Goal: Task Accomplishment & Management: Complete application form

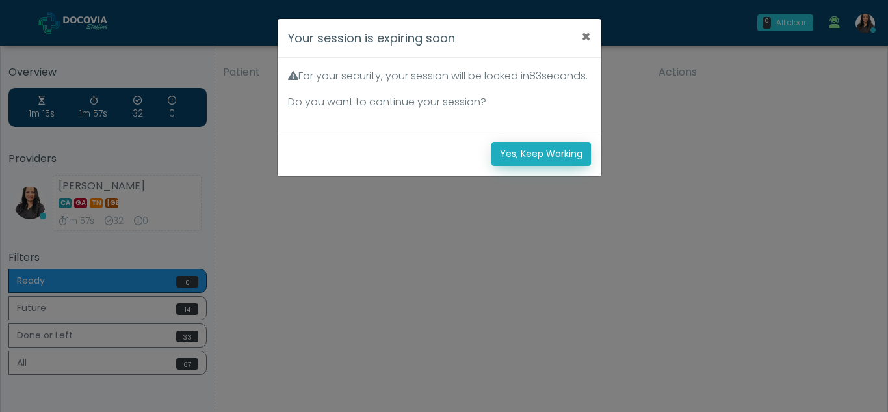
click at [561, 162] on button "Yes, Keep Working" at bounding box center [542, 154] width 100 height 24
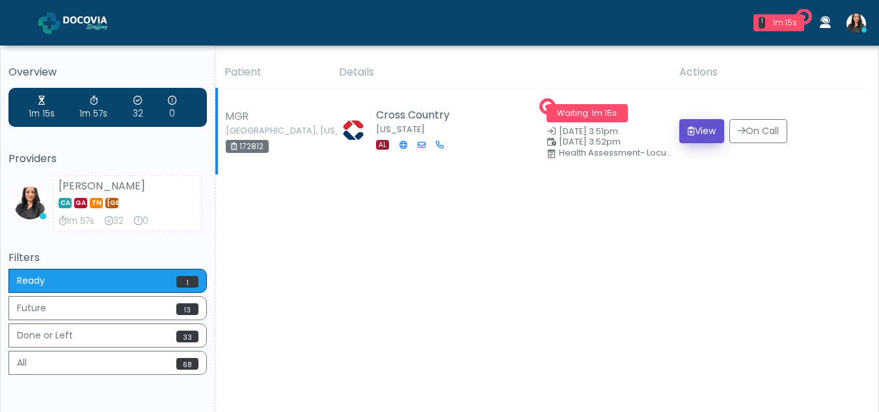
click at [700, 128] on button "View" at bounding box center [701, 131] width 45 height 24
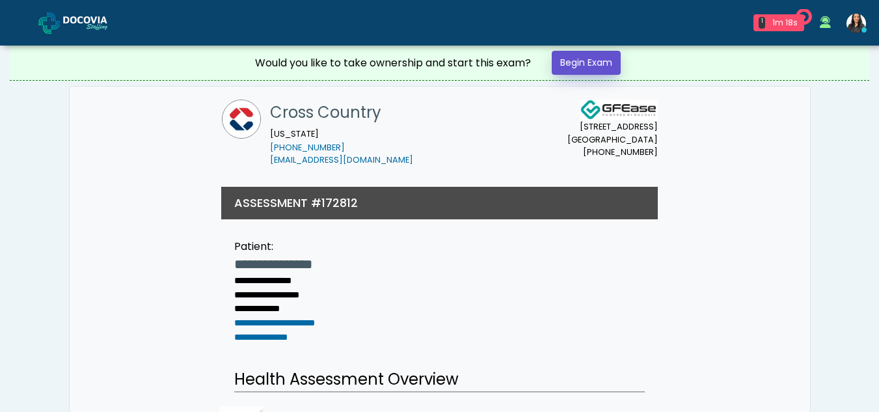
click at [608, 59] on link "Begin Exam" at bounding box center [586, 63] width 69 height 24
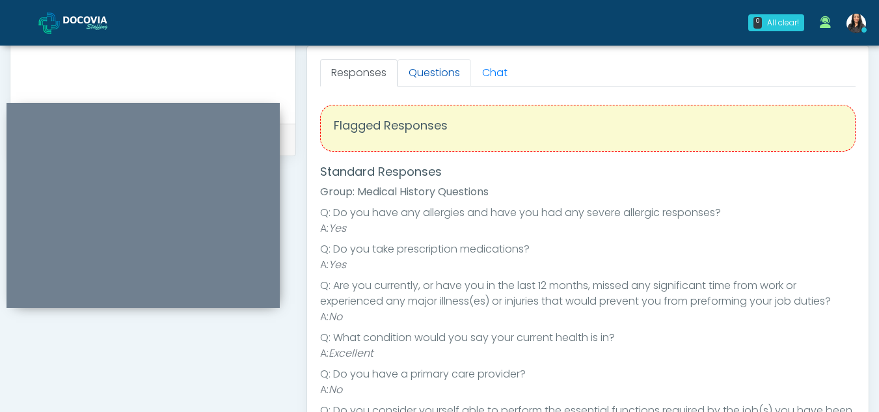
click at [445, 68] on link "Questions" at bounding box center [433, 72] width 73 height 27
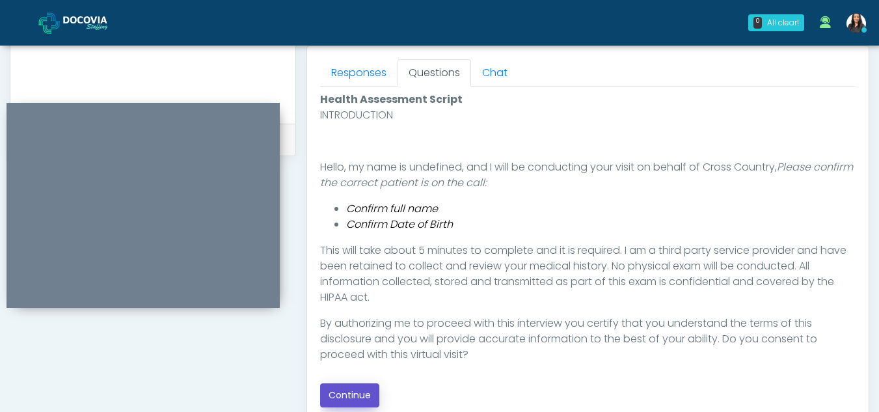
click at [353, 389] on button "Continue" at bounding box center [349, 395] width 59 height 24
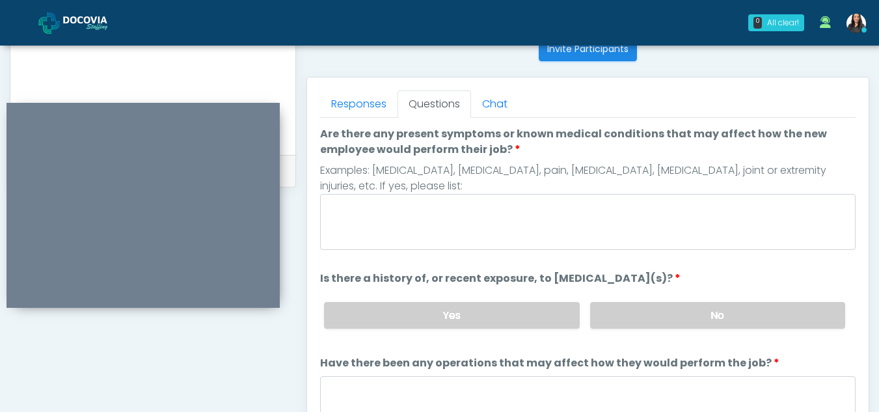
scroll to position [535, 0]
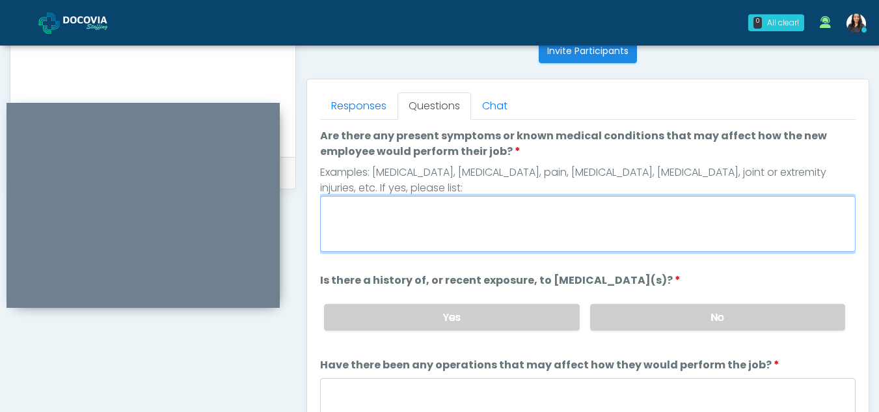
click at [434, 222] on textarea "Are there any present symptoms or known medical conditions that may affect how …" at bounding box center [587, 224] width 535 height 56
type textarea "**"
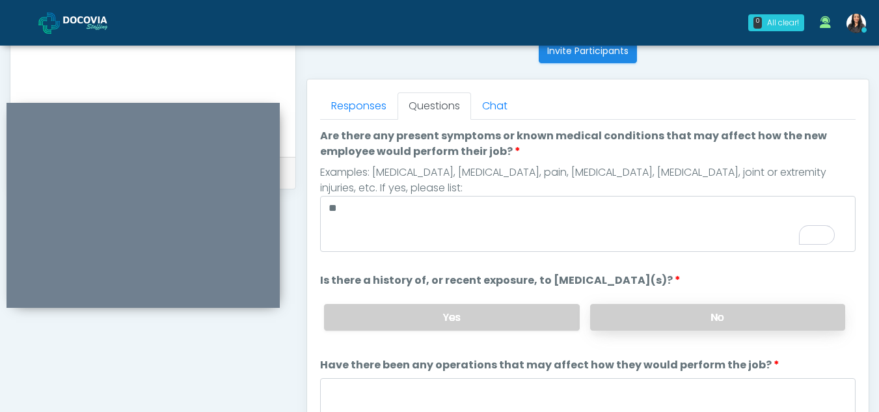
click at [650, 321] on label "No" at bounding box center [717, 317] width 255 height 27
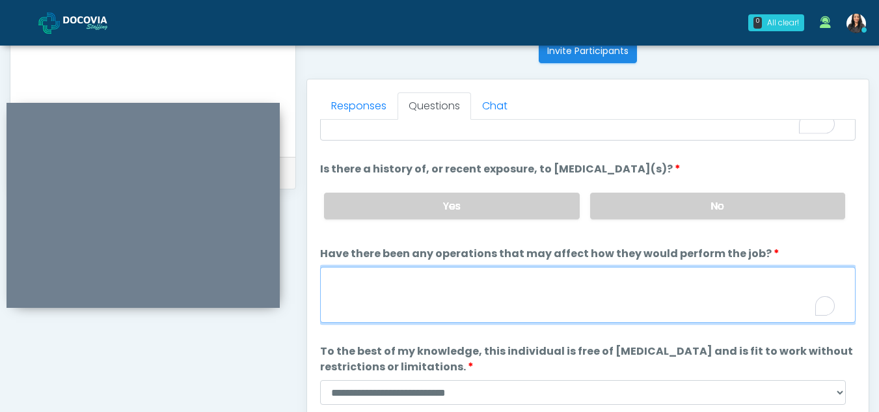
click at [447, 288] on textarea "Have there been any operations that may affect how they would perform the job?" at bounding box center [587, 295] width 535 height 56
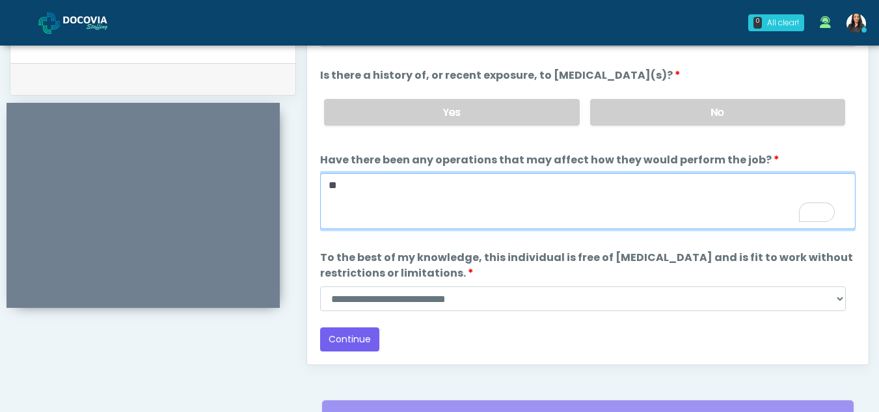
scroll to position [634, 0]
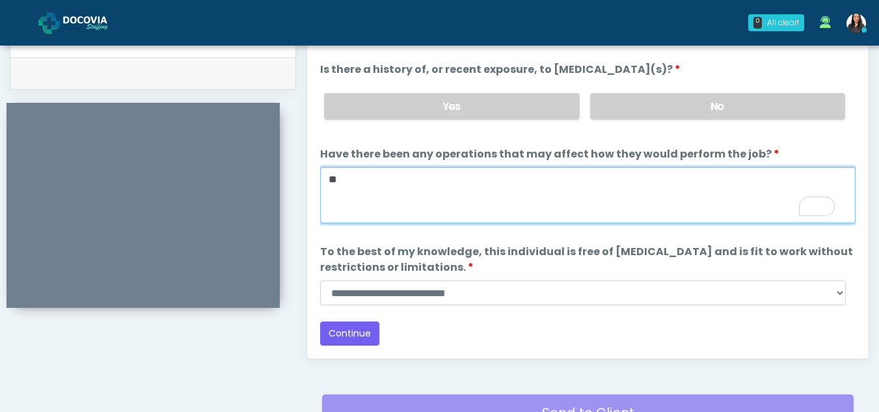
type textarea "**"
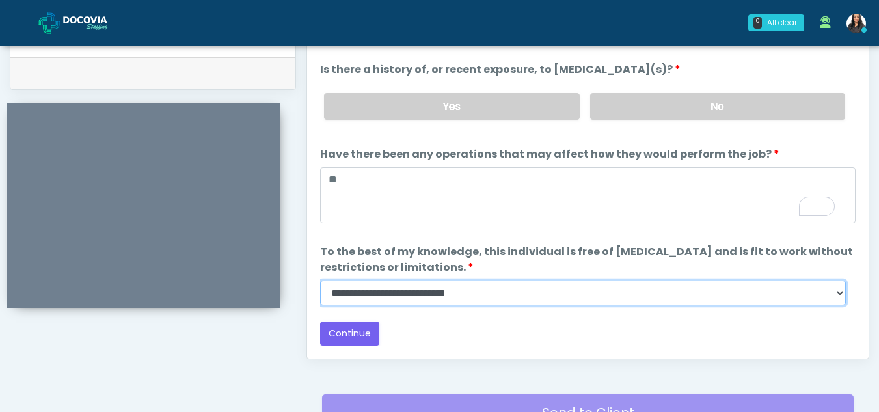
click at [841, 288] on select "**********" at bounding box center [583, 292] width 526 height 25
select select "******"
click at [320, 280] on select "**********" at bounding box center [583, 292] width 526 height 25
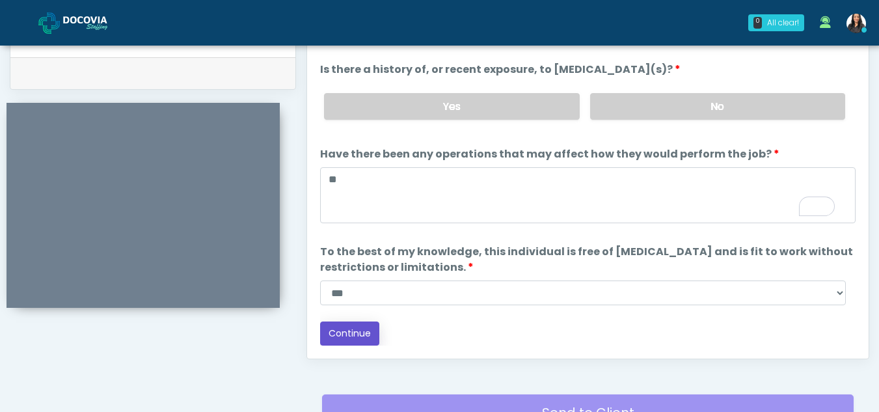
click at [352, 334] on button "Continue" at bounding box center [349, 333] width 59 height 24
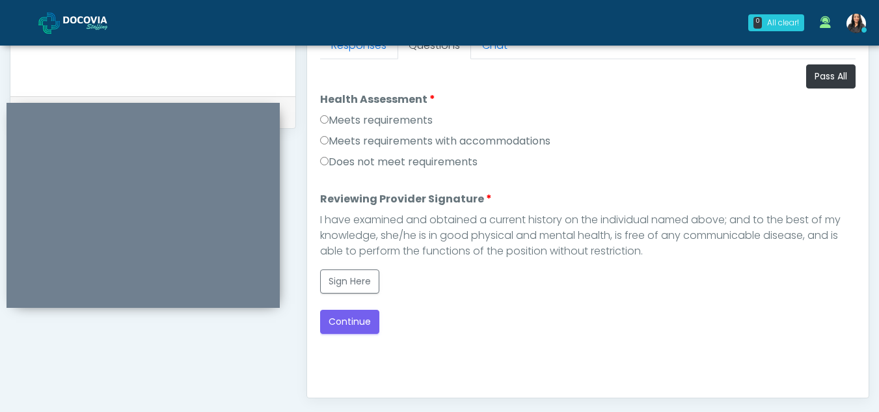
scroll to position [593, 0]
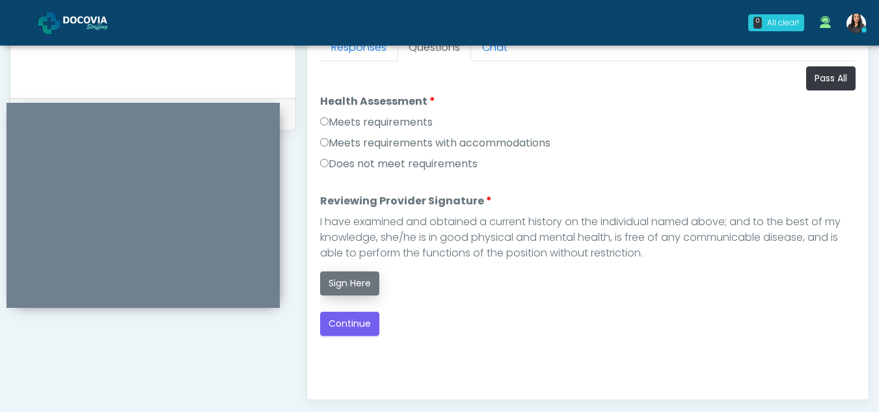
click at [336, 280] on button "Sign Here" at bounding box center [349, 283] width 59 height 24
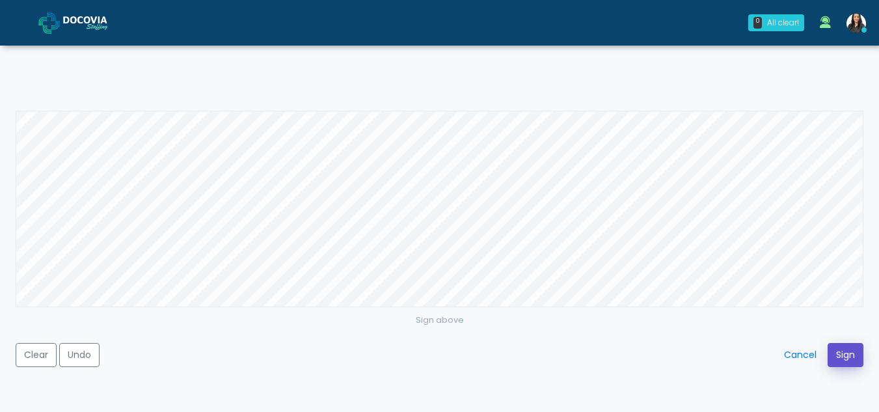
click at [842, 351] on button "Sign" at bounding box center [845, 355] width 36 height 24
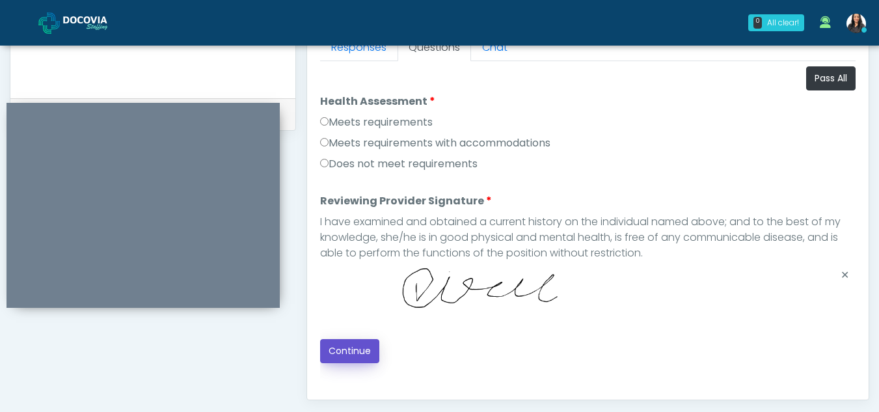
click at [362, 349] on button "Continue" at bounding box center [349, 351] width 59 height 24
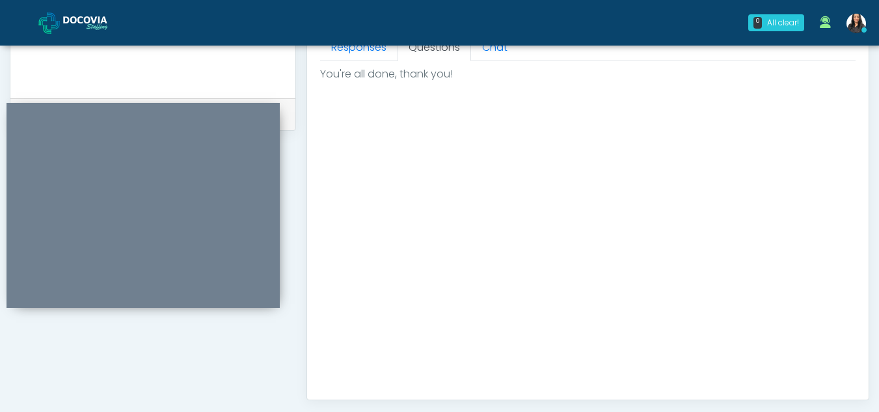
scroll to position [780, 0]
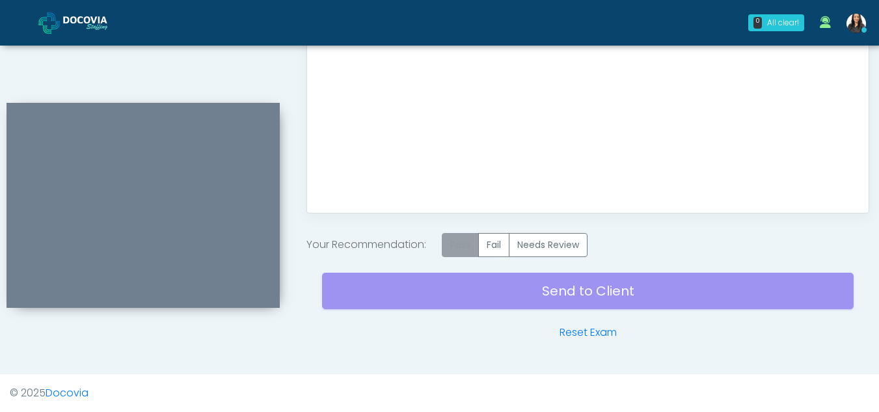
click at [468, 248] on label "Pass" at bounding box center [460, 245] width 37 height 24
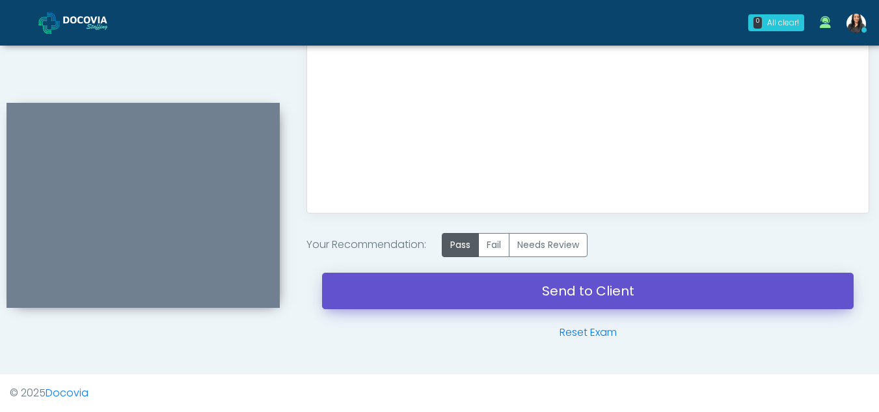
click at [616, 289] on link "Send to Client" at bounding box center [587, 291] width 531 height 36
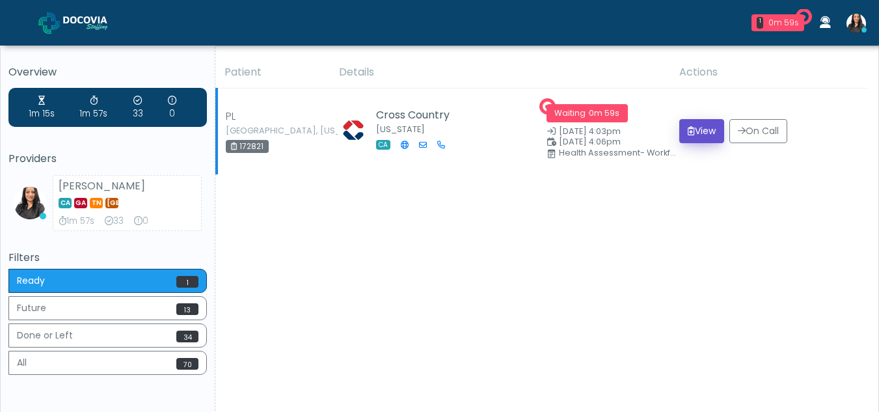
click at [703, 120] on button "View" at bounding box center [701, 131] width 45 height 24
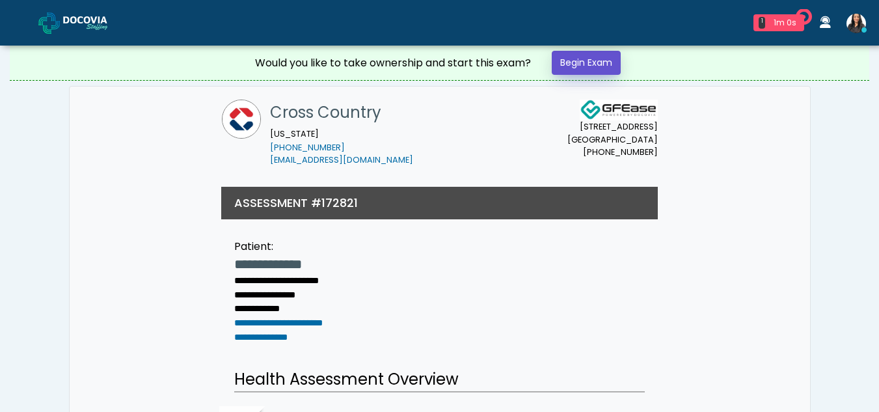
click at [606, 60] on link "Begin Exam" at bounding box center [586, 63] width 69 height 24
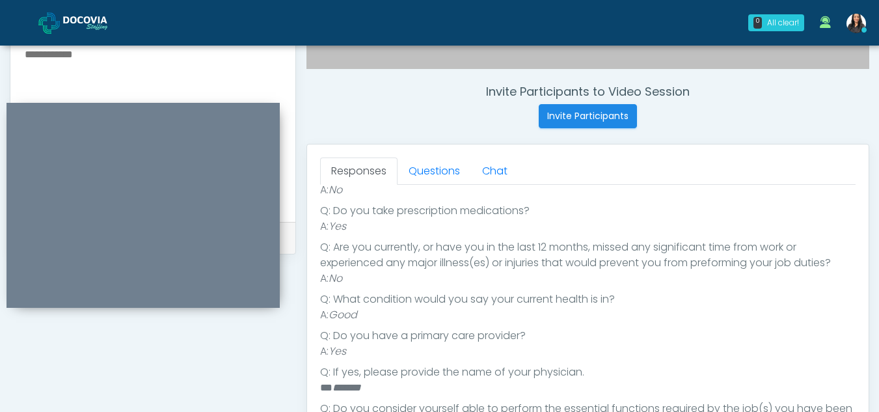
scroll to position [468, 0]
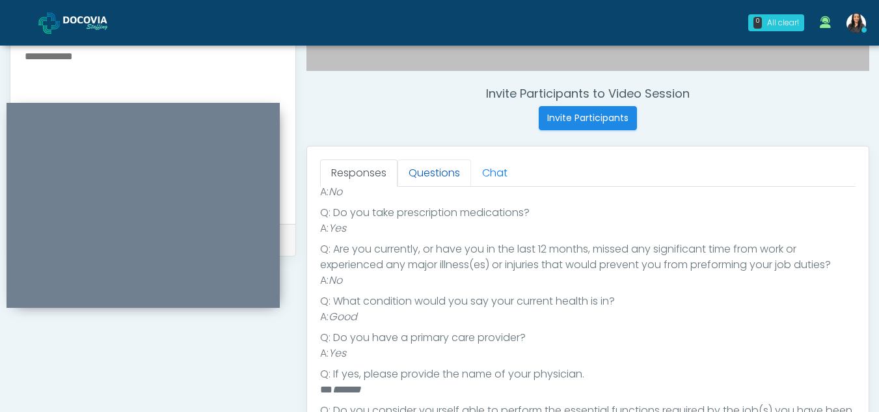
click at [436, 176] on link "Questions" at bounding box center [433, 172] width 73 height 27
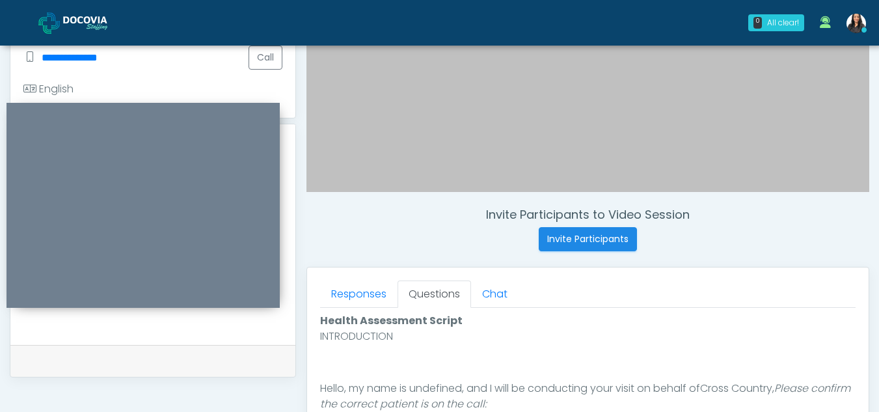
scroll to position [333, 0]
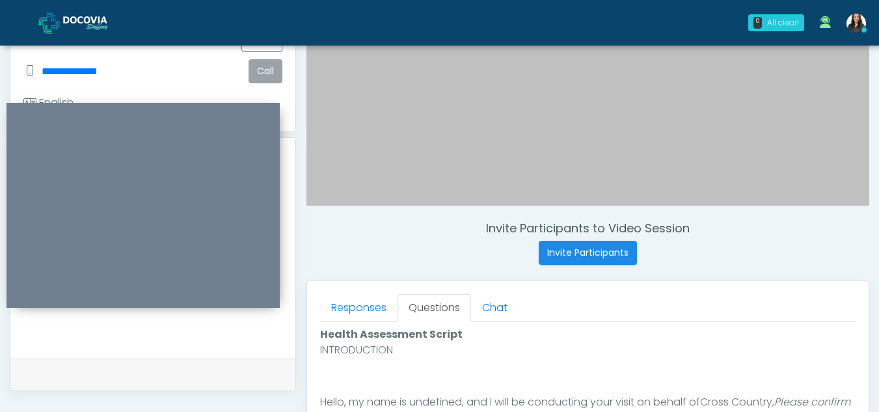
click at [270, 72] on button "Call" at bounding box center [265, 71] width 34 height 24
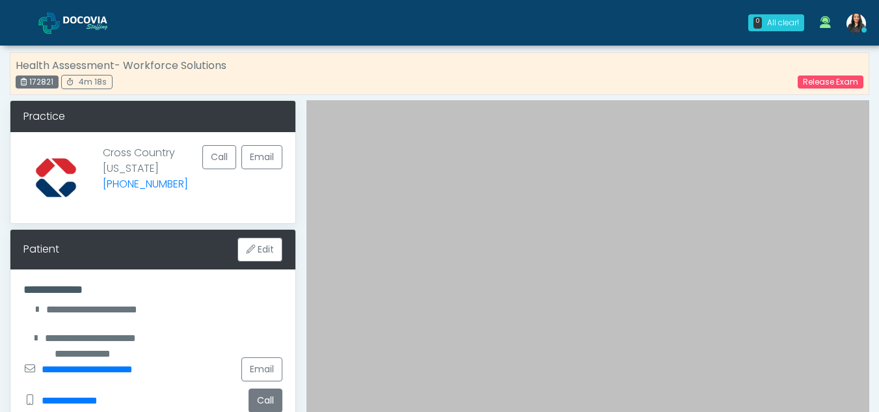
scroll to position [0, 0]
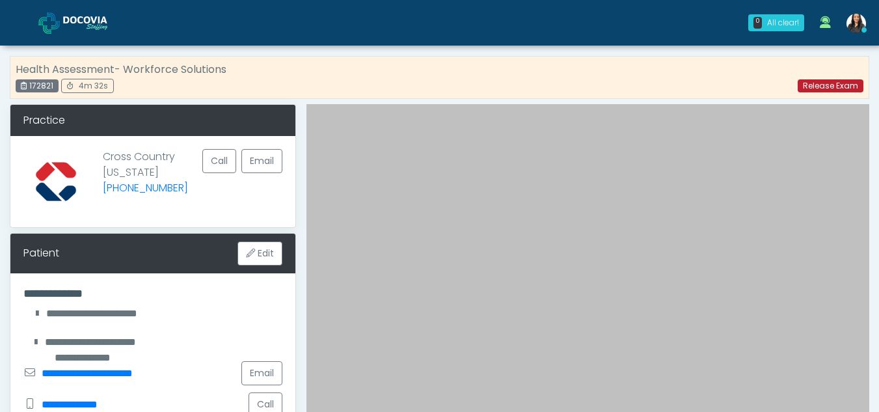
click at [815, 82] on link "Release Exam" at bounding box center [830, 85] width 66 height 13
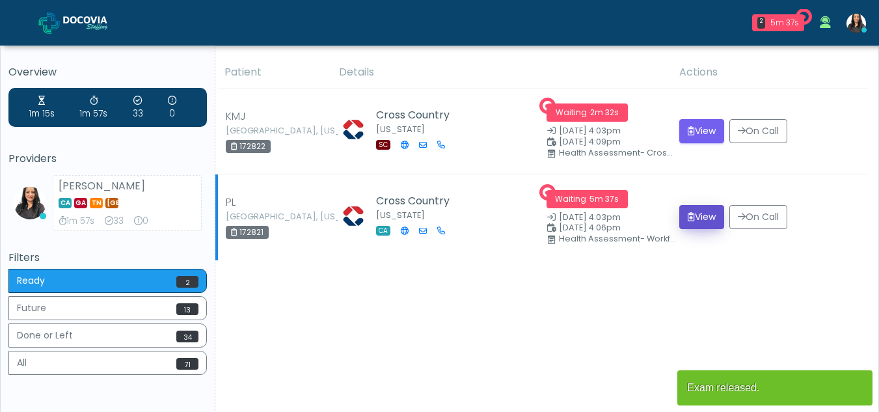
click at [704, 211] on button "View" at bounding box center [701, 217] width 45 height 24
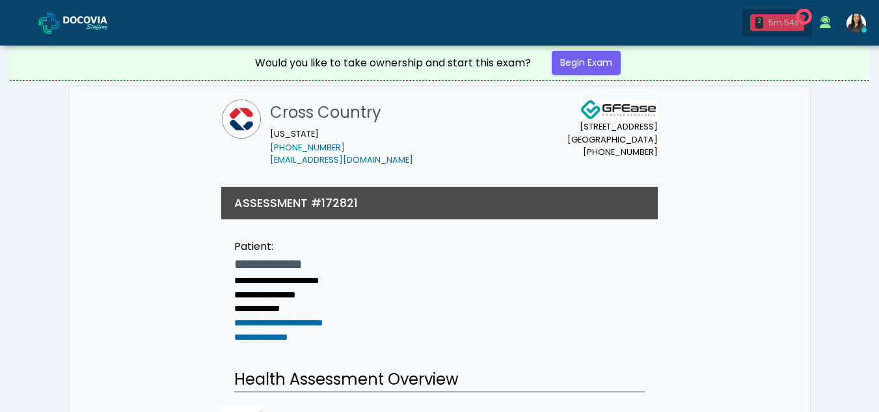
click at [781, 17] on div "5m 54s" at bounding box center [783, 23] width 31 height 12
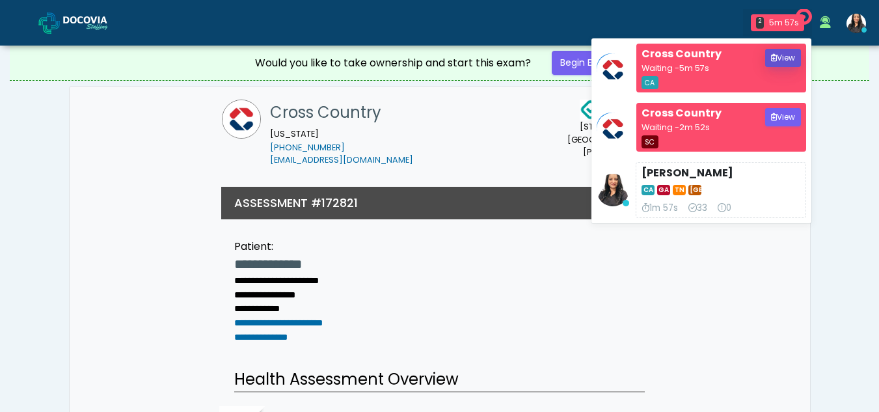
click at [790, 57] on button "View" at bounding box center [783, 58] width 36 height 18
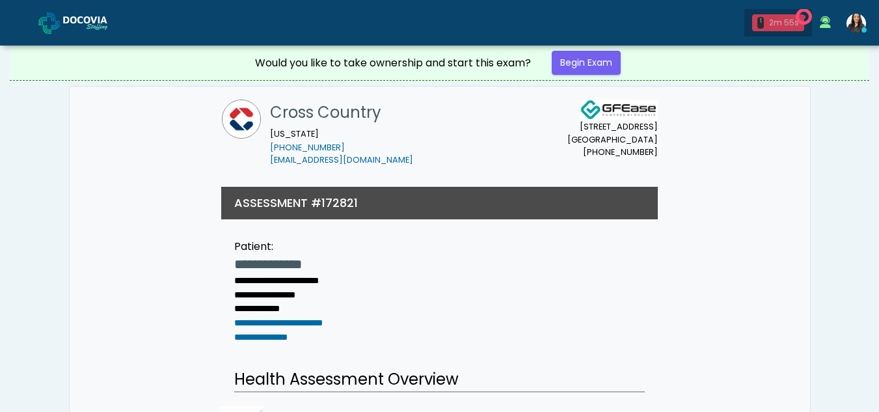
click at [766, 16] on div "1 2m 55s" at bounding box center [778, 22] width 52 height 17
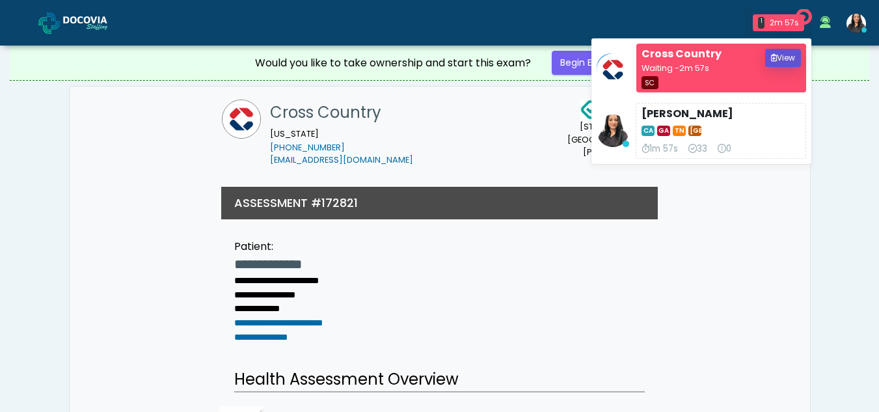
click at [786, 59] on button "View" at bounding box center [783, 58] width 36 height 18
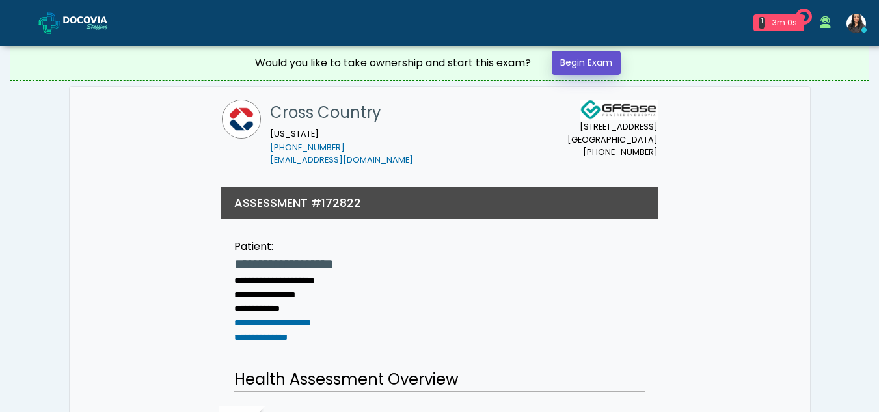
click at [586, 59] on link "Begin Exam" at bounding box center [586, 63] width 69 height 24
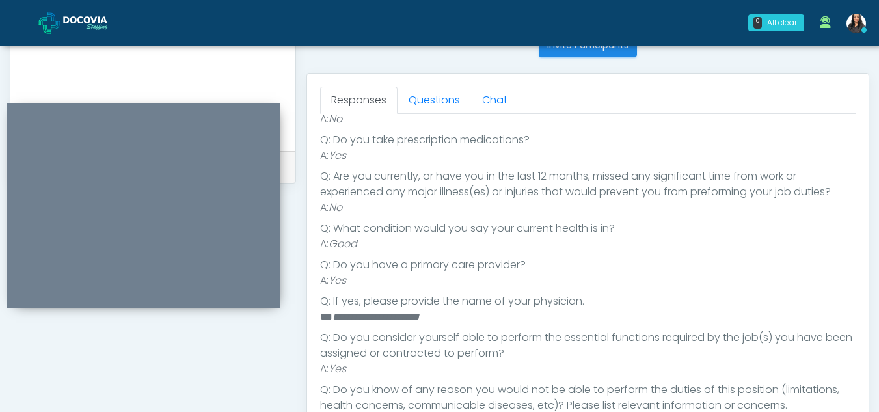
scroll to position [539, 0]
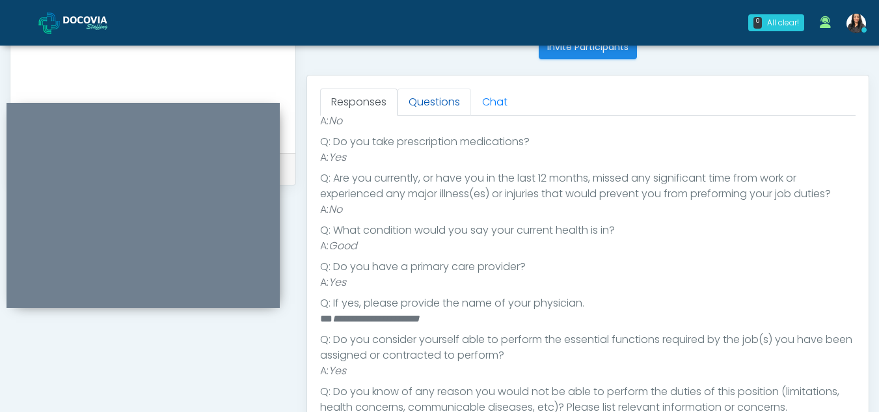
click at [433, 101] on link "Questions" at bounding box center [433, 101] width 73 height 27
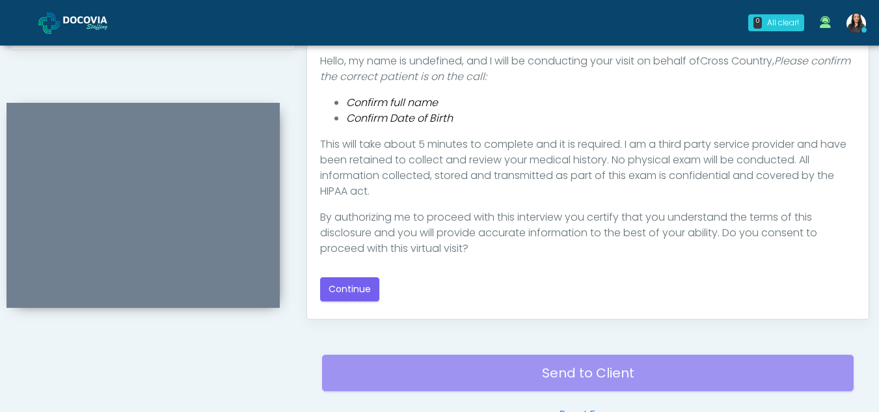
scroll to position [697, 0]
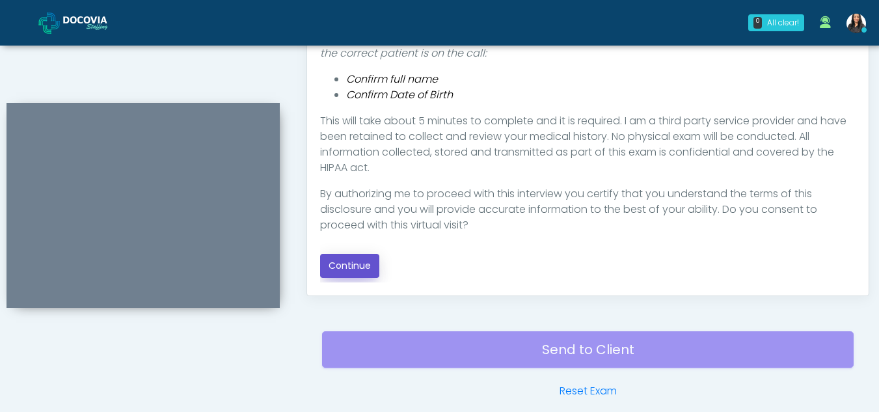
click at [344, 263] on button "Continue" at bounding box center [349, 266] width 59 height 24
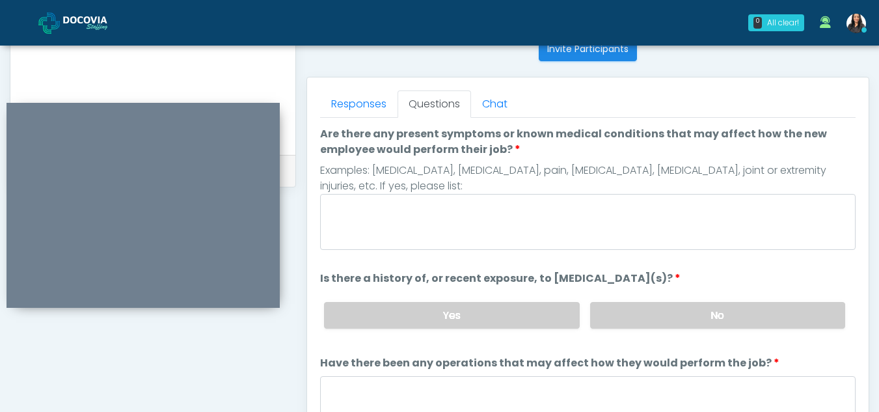
scroll to position [535, 0]
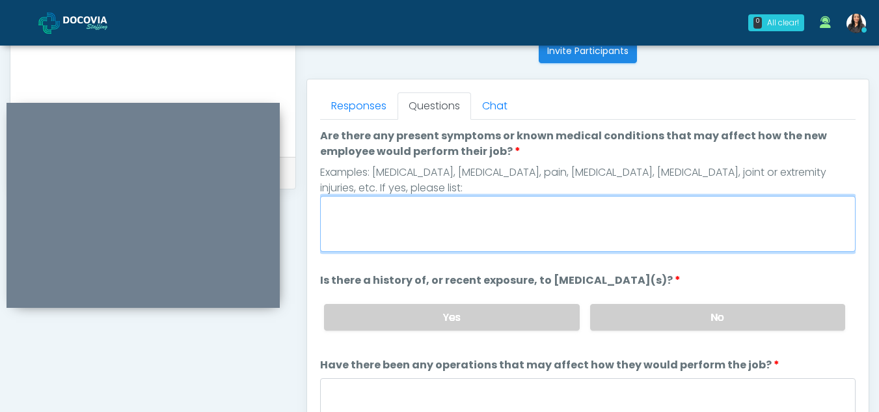
click at [413, 229] on textarea "Are there any present symptoms or known medical conditions that may affect how …" at bounding box center [587, 224] width 535 height 56
type textarea "**"
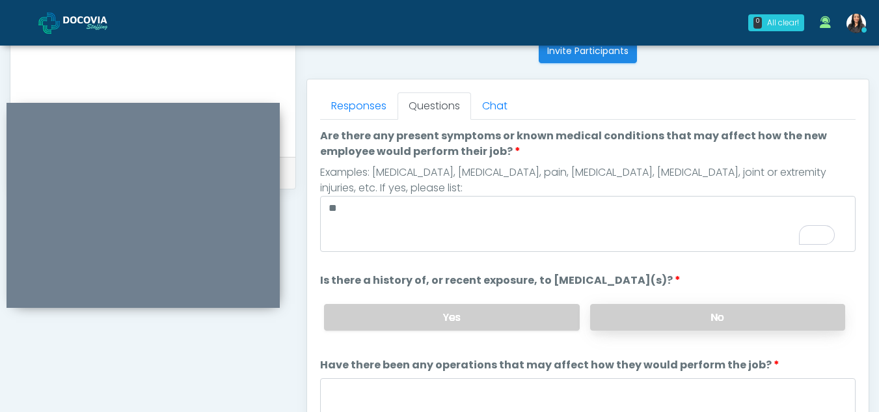
click at [647, 325] on label "No" at bounding box center [717, 317] width 255 height 27
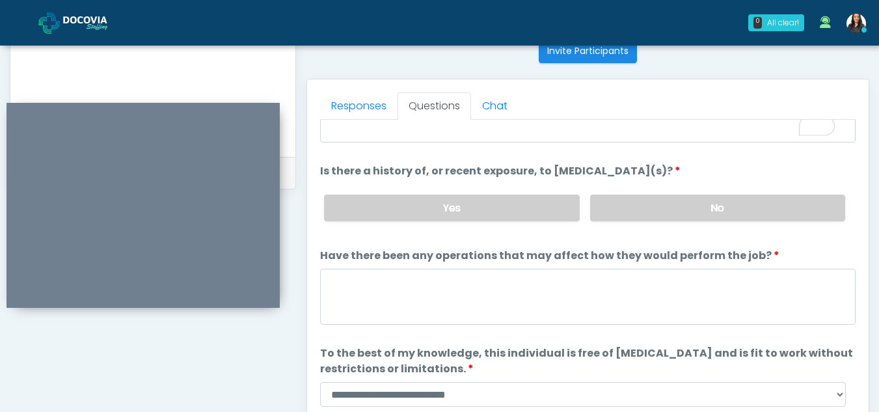
scroll to position [0, 0]
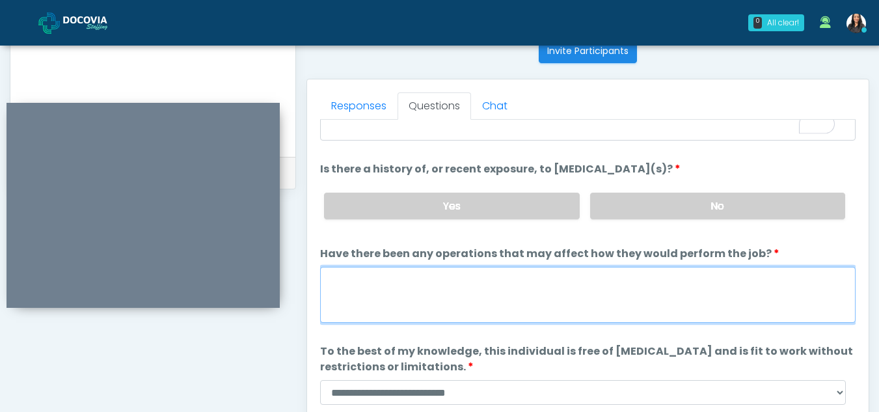
click at [403, 308] on textarea "Have there been any operations that may affect how they would perform the job?" at bounding box center [587, 295] width 535 height 56
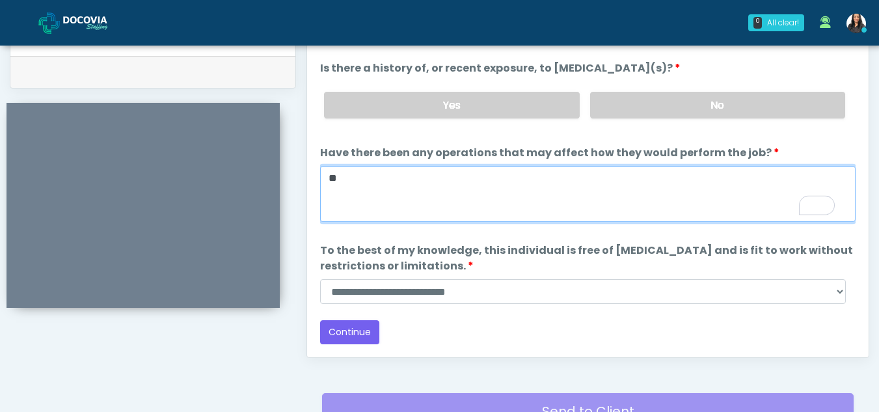
scroll to position [639, 0]
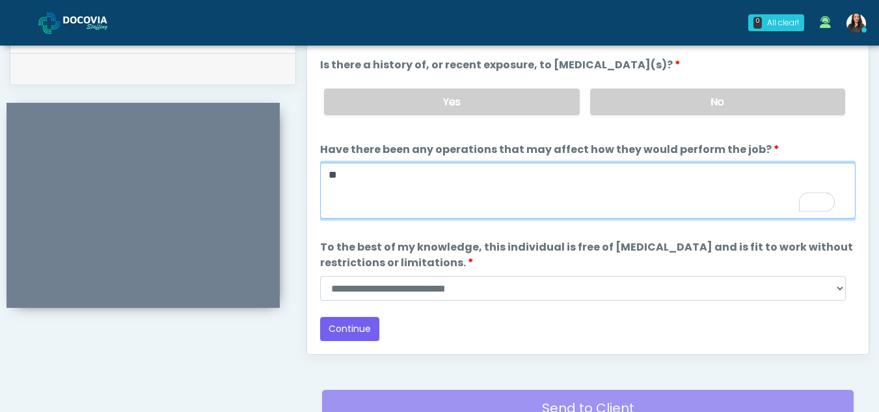
type textarea "**"
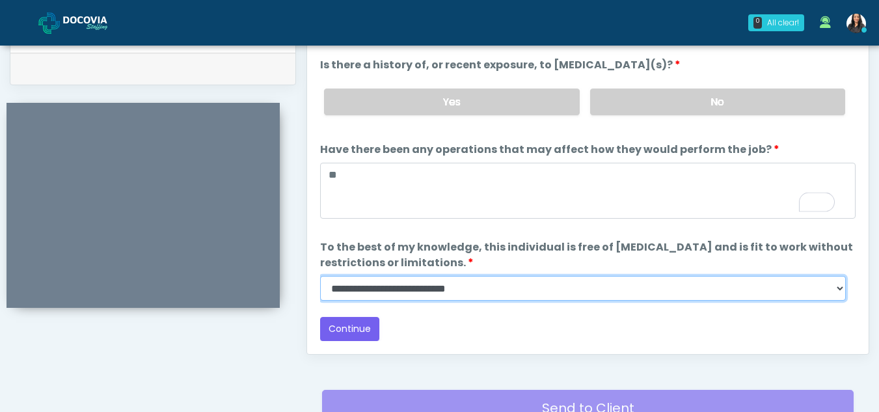
click at [836, 289] on select "**********" at bounding box center [583, 288] width 526 height 25
select select "******"
click at [320, 276] on select "**********" at bounding box center [583, 288] width 526 height 25
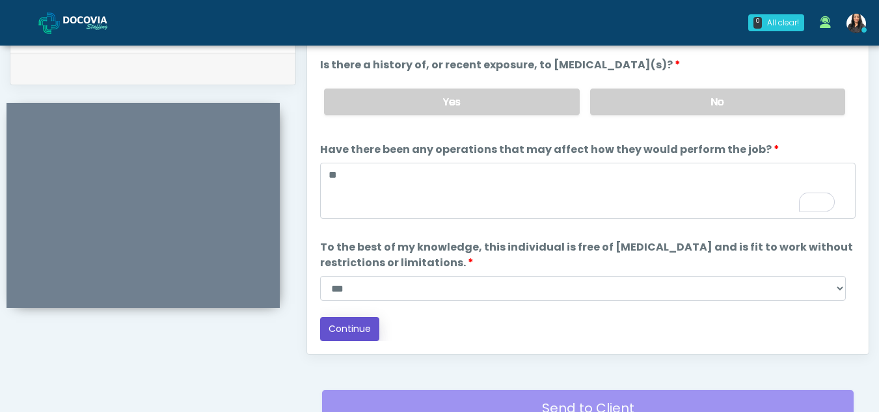
click at [352, 333] on button "Continue" at bounding box center [349, 329] width 59 height 24
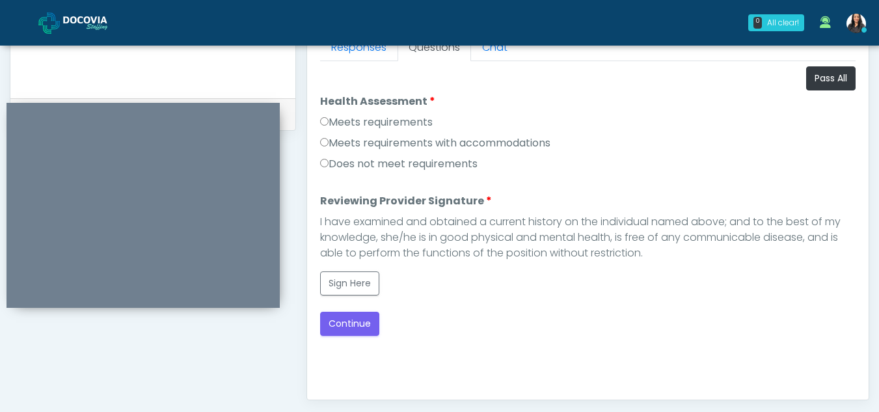
scroll to position [591, 0]
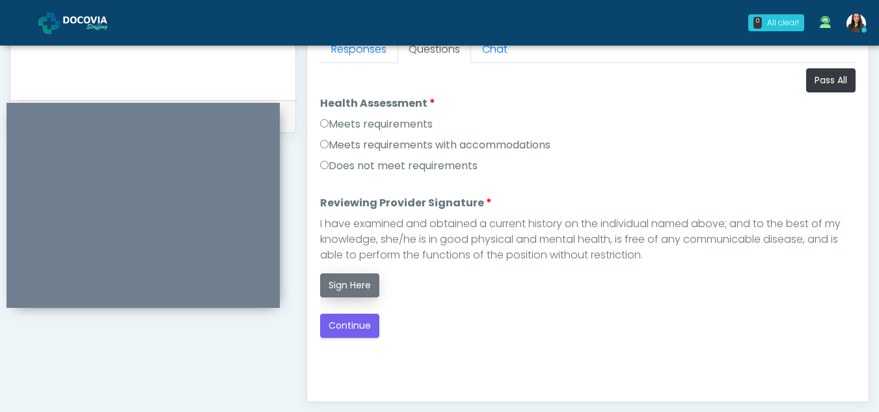
click at [350, 289] on button "Sign Here" at bounding box center [349, 285] width 59 height 24
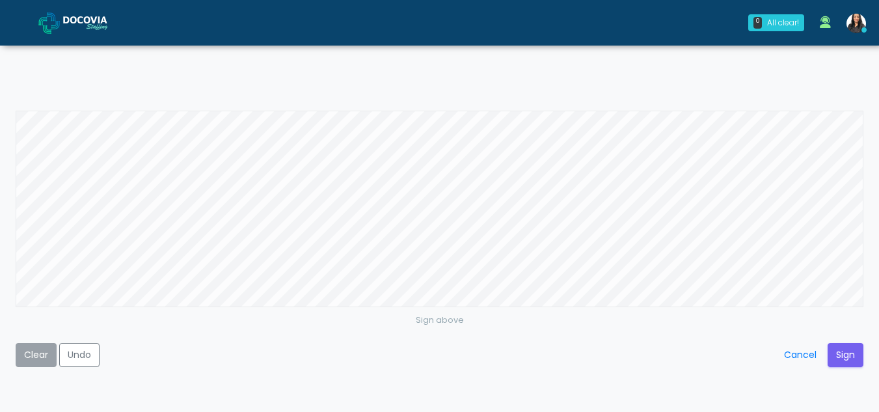
click at [41, 347] on button "Clear" at bounding box center [36, 355] width 41 height 24
click at [843, 354] on button "Sign" at bounding box center [845, 355] width 36 height 24
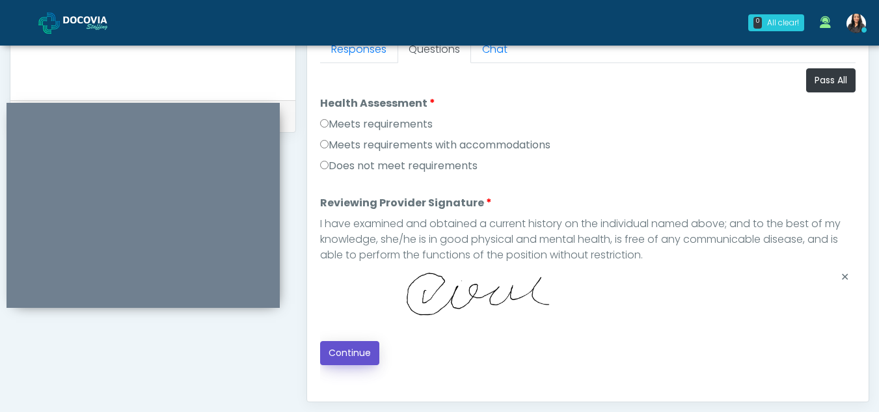
click at [331, 342] on button "Continue" at bounding box center [349, 353] width 59 height 24
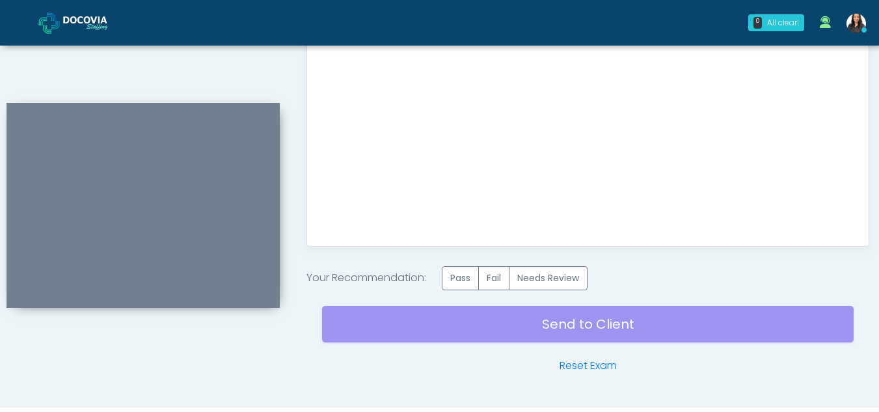
scroll to position [780, 0]
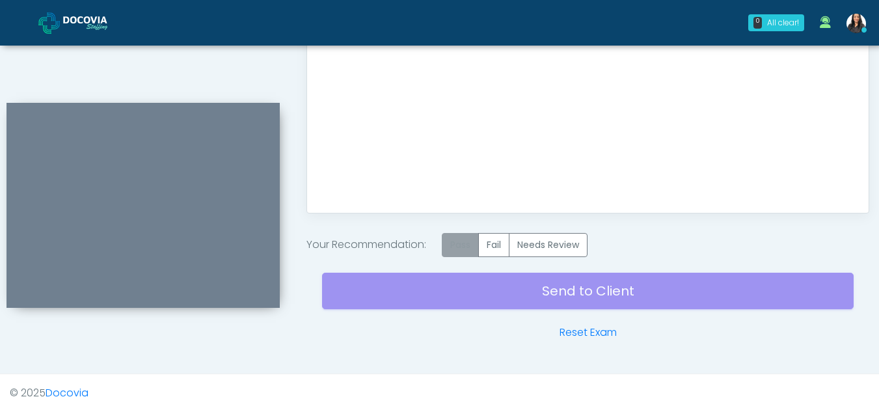
click at [475, 241] on label "Pass" at bounding box center [460, 245] width 37 height 24
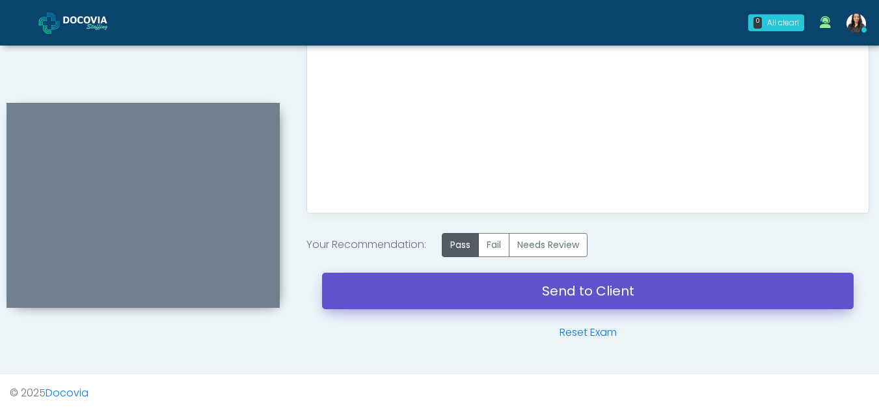
click at [555, 296] on link "Send to Client" at bounding box center [587, 291] width 531 height 36
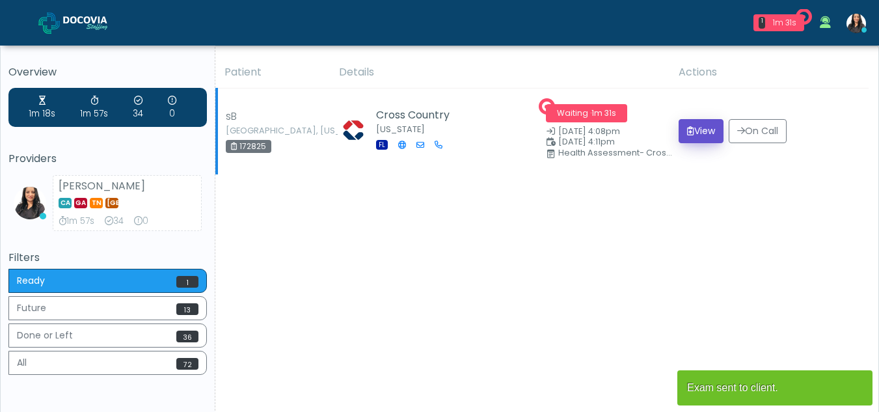
click at [693, 124] on button "View" at bounding box center [700, 131] width 45 height 24
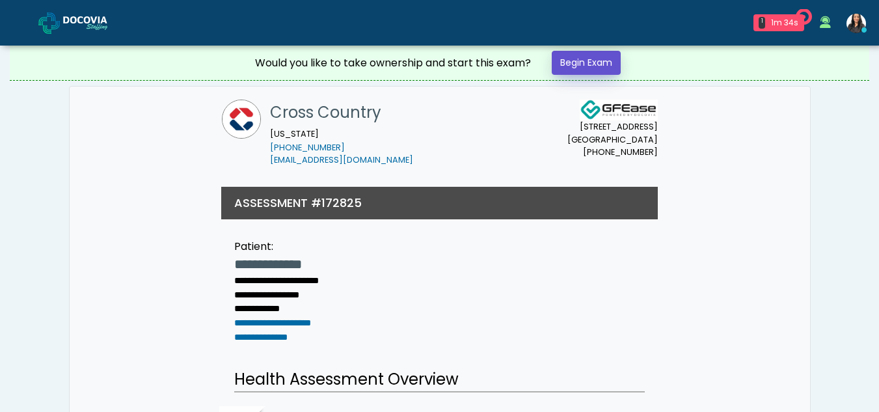
click at [572, 62] on link "Begin Exam" at bounding box center [586, 63] width 69 height 24
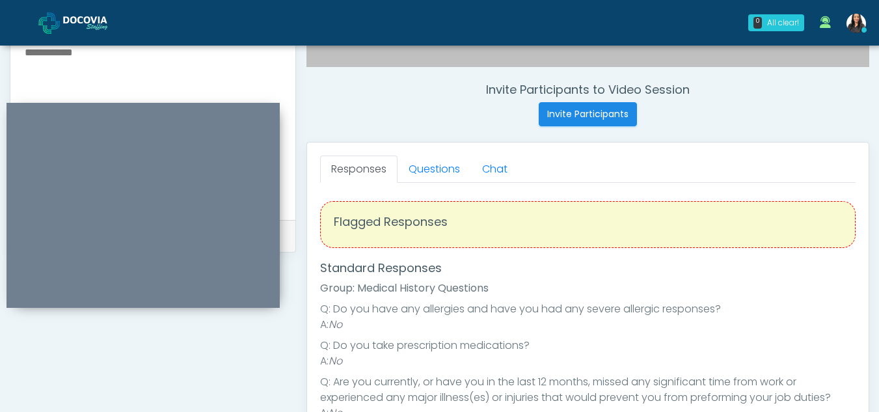
scroll to position [450, 0]
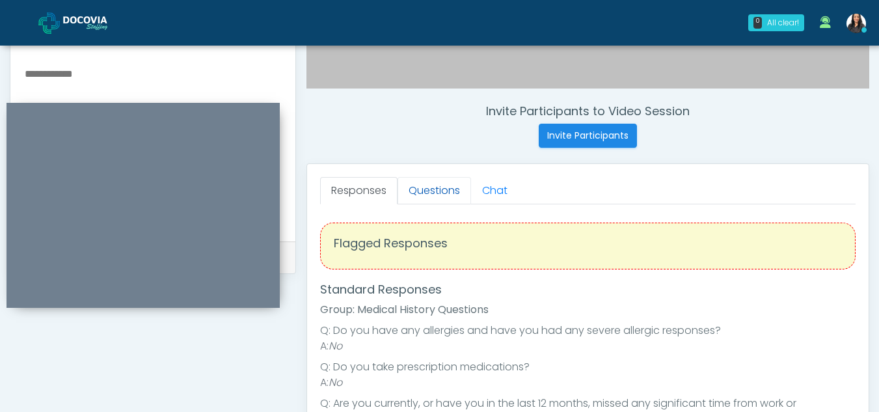
click at [425, 193] on link "Questions" at bounding box center [433, 190] width 73 height 27
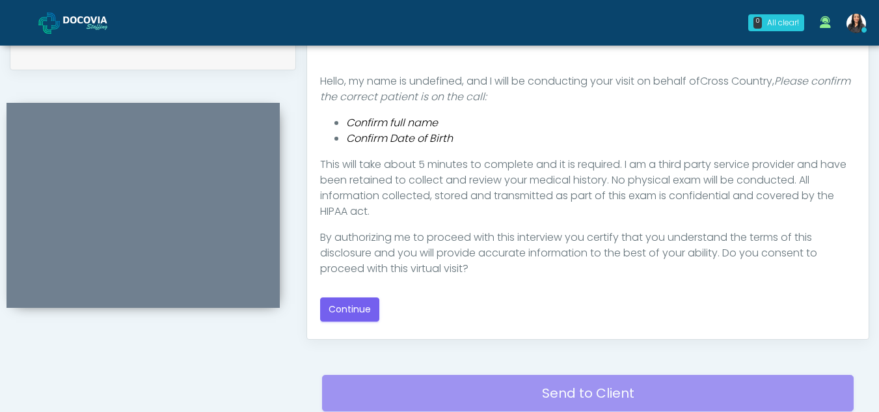
scroll to position [658, 0]
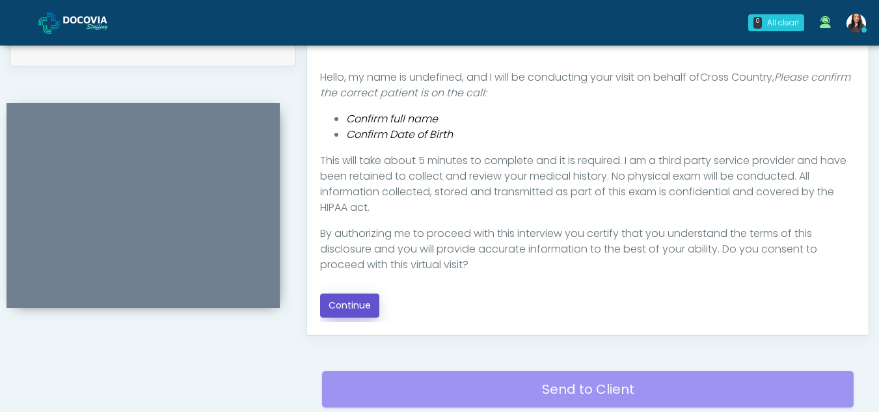
click at [341, 303] on button "Continue" at bounding box center [349, 305] width 59 height 24
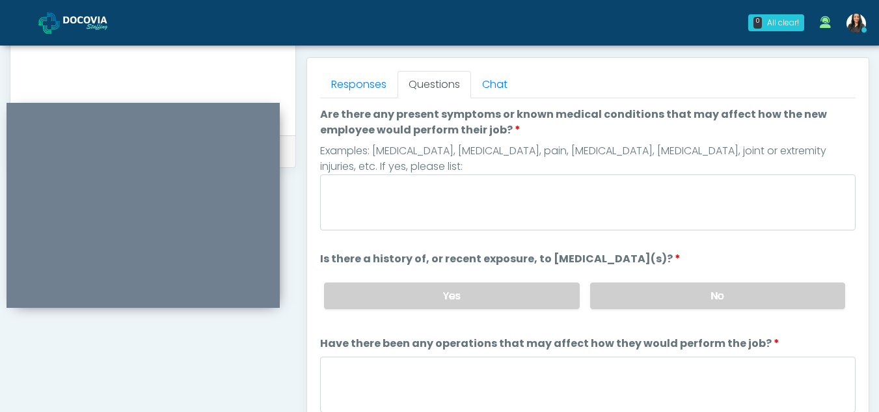
scroll to position [494, 0]
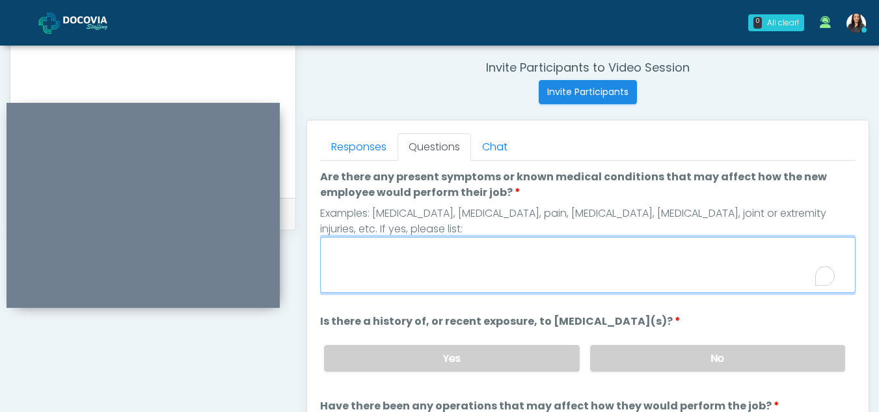
click at [421, 255] on textarea "Are there any present symptoms or known medical conditions that may affect how …" at bounding box center [587, 265] width 535 height 56
type textarea "*"
type textarea "**"
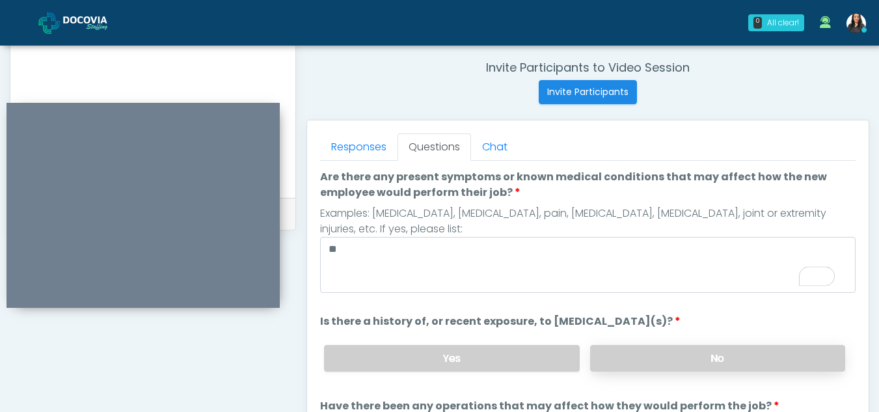
click at [699, 348] on label "No" at bounding box center [717, 358] width 255 height 27
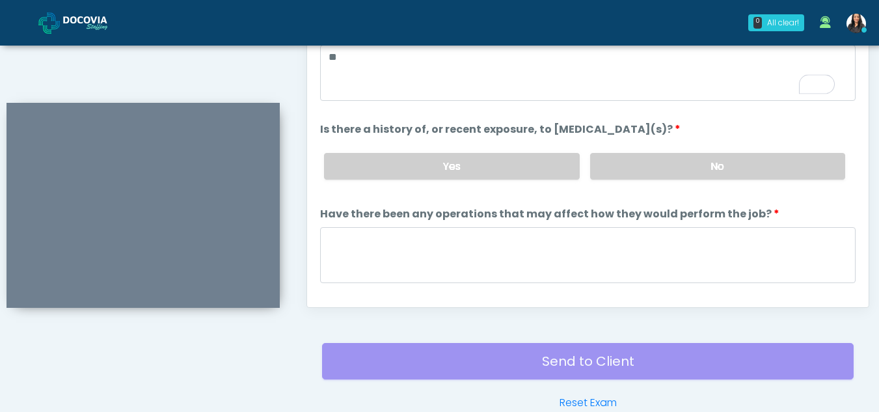
scroll to position [691, 0]
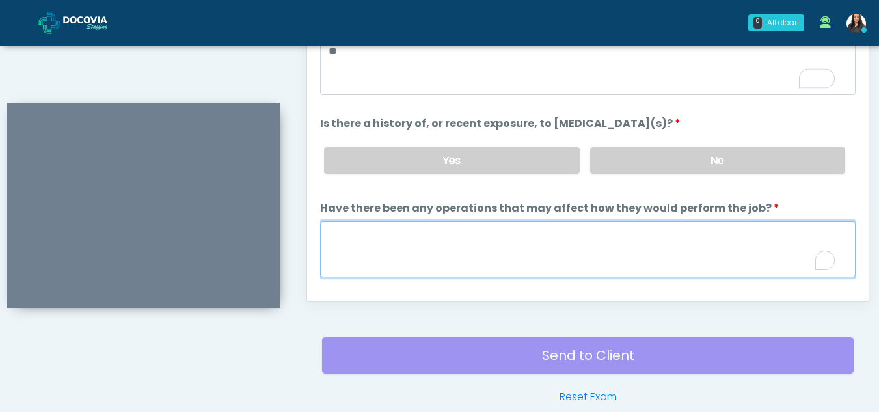
click at [360, 245] on textarea "Have there been any operations that may affect how they would perform the job?" at bounding box center [587, 249] width 535 height 56
type textarea "**"
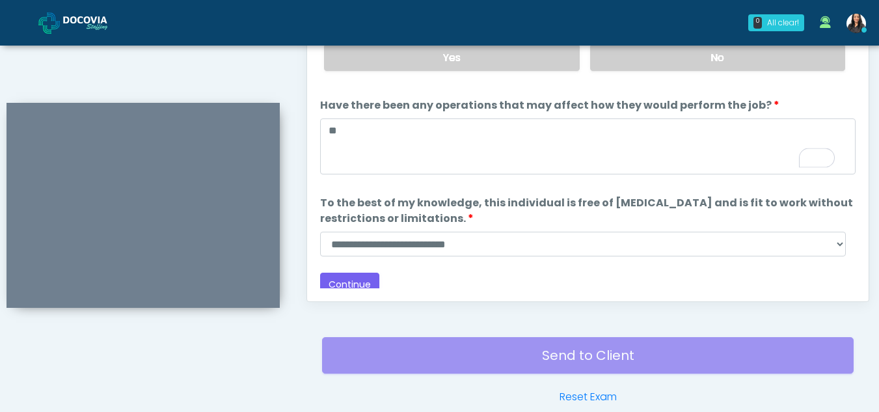
scroll to position [111, 0]
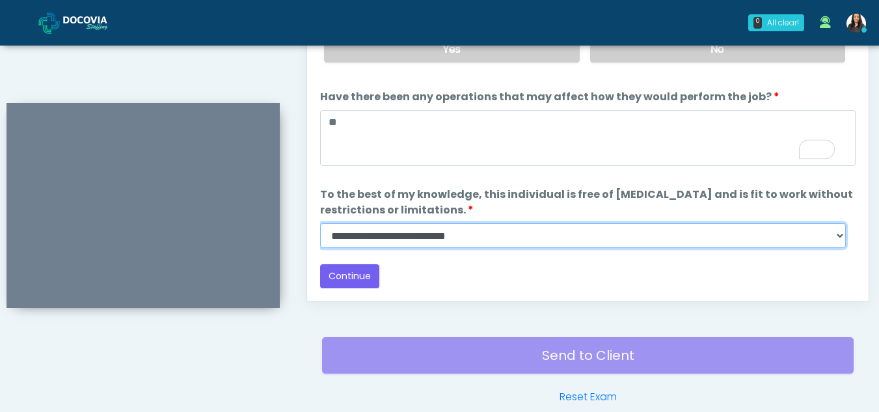
click at [834, 238] on select "**********" at bounding box center [583, 235] width 526 height 25
click at [320, 223] on select "**********" at bounding box center [583, 235] width 526 height 25
drag, startPoint x: 836, startPoint y: 236, endPoint x: 333, endPoint y: 280, distance: 504.7
click at [333, 280] on div "Loading... Connecting to your agent... Please wait while we prepare your person…" at bounding box center [587, 74] width 535 height 428
select select "******"
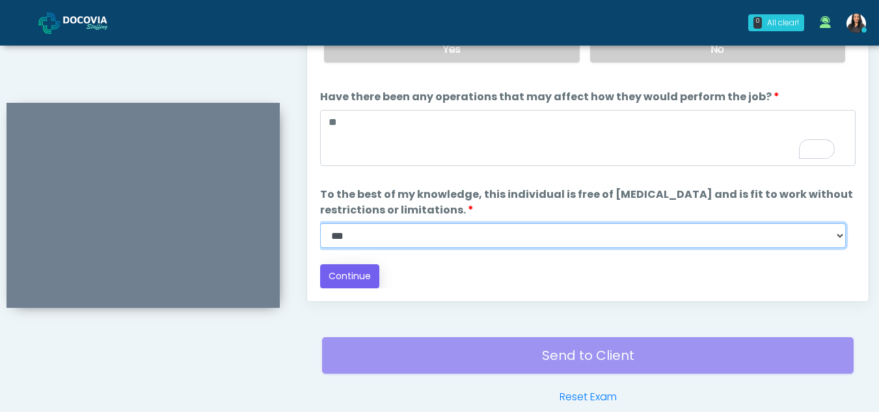
click at [320, 223] on select "**********" at bounding box center [583, 235] width 526 height 25
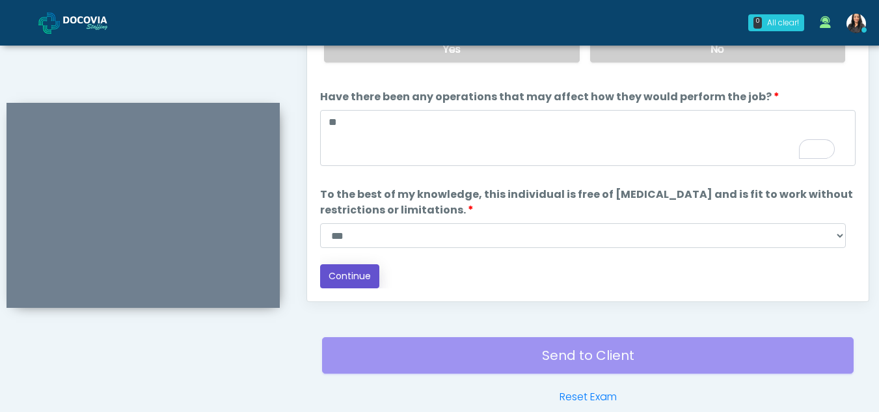
click at [345, 267] on button "Continue" at bounding box center [349, 276] width 59 height 24
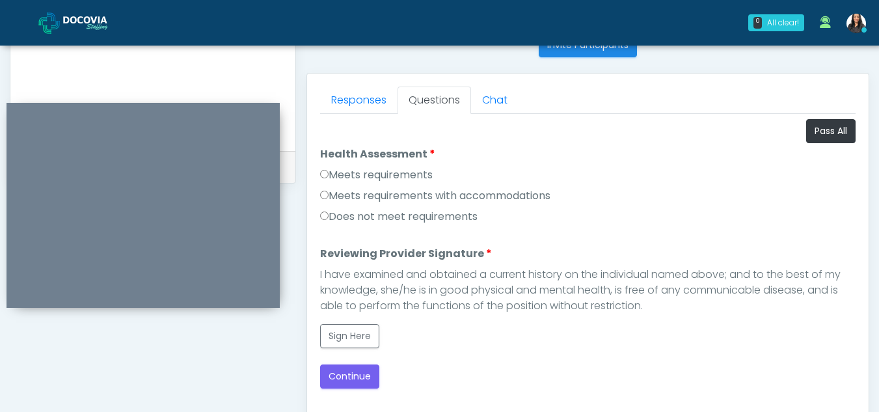
scroll to position [520, 0]
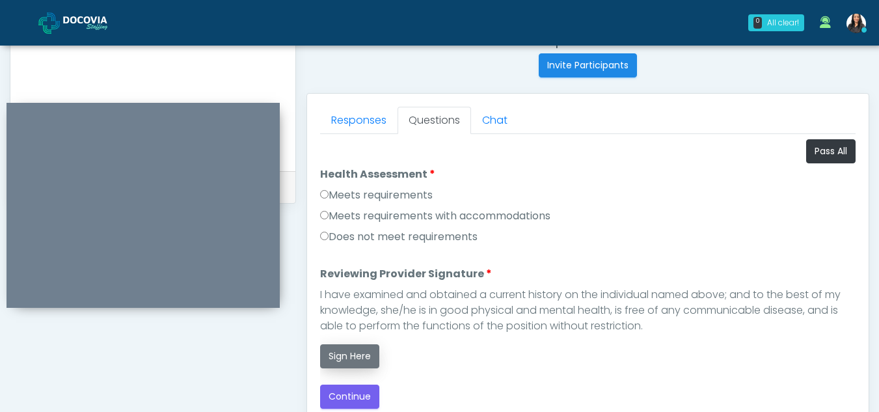
click at [346, 348] on button "Sign Here" at bounding box center [349, 356] width 59 height 24
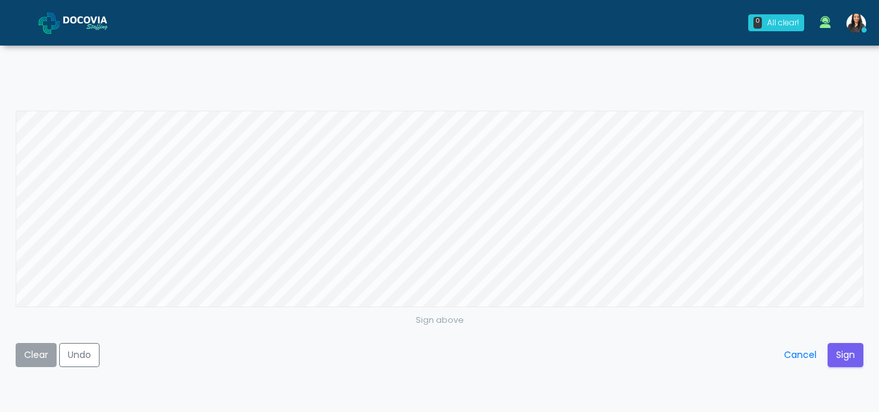
click at [34, 352] on button "Clear" at bounding box center [36, 355] width 41 height 24
click at [39, 351] on button "Clear" at bounding box center [36, 355] width 41 height 24
click at [848, 354] on button "Sign" at bounding box center [845, 355] width 36 height 24
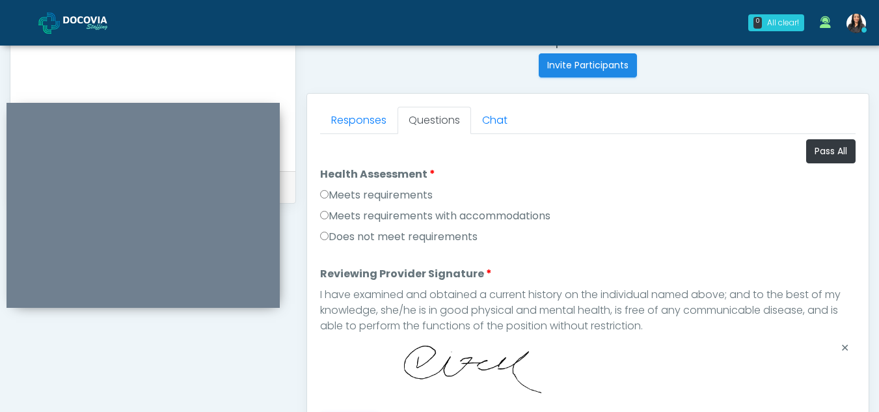
scroll to position [756, 0]
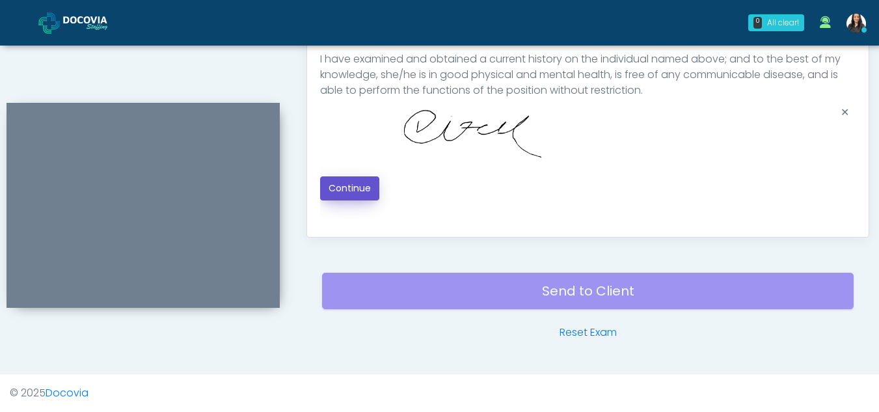
click at [358, 178] on button "Continue" at bounding box center [349, 188] width 59 height 24
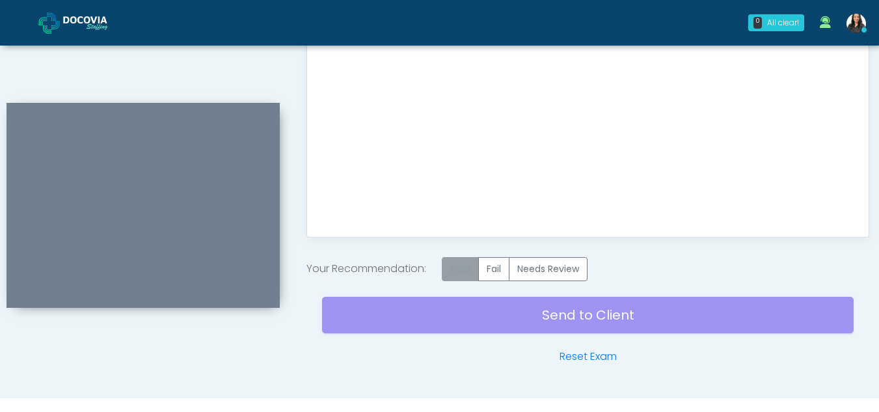
click at [464, 267] on label "Pass" at bounding box center [460, 269] width 37 height 24
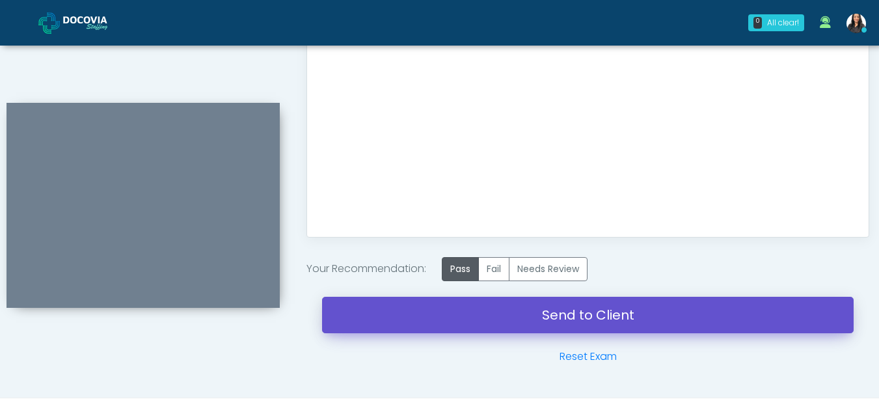
click at [511, 308] on link "Send to Client" at bounding box center [587, 315] width 531 height 36
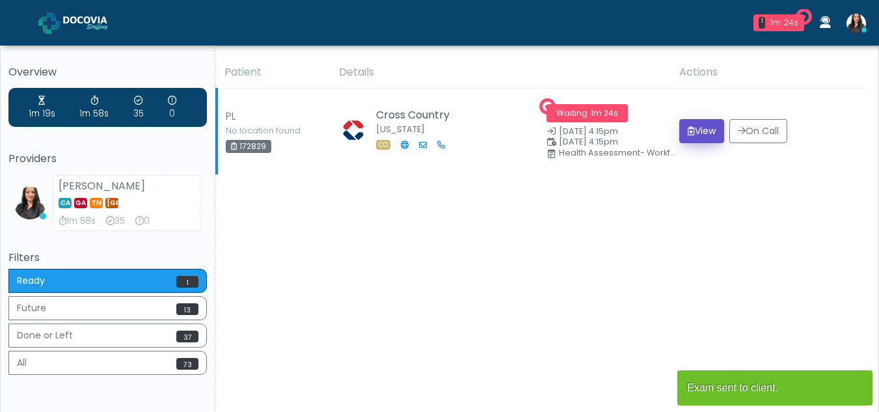
click at [702, 122] on button "View" at bounding box center [701, 131] width 45 height 24
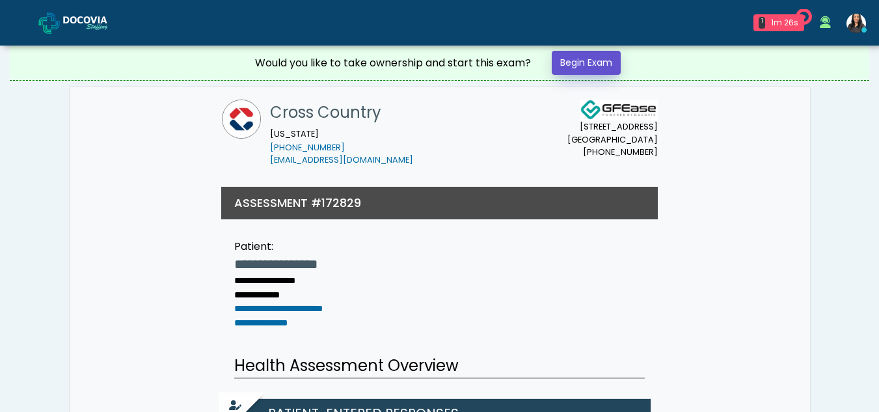
click at [597, 60] on link "Begin Exam" at bounding box center [586, 63] width 69 height 24
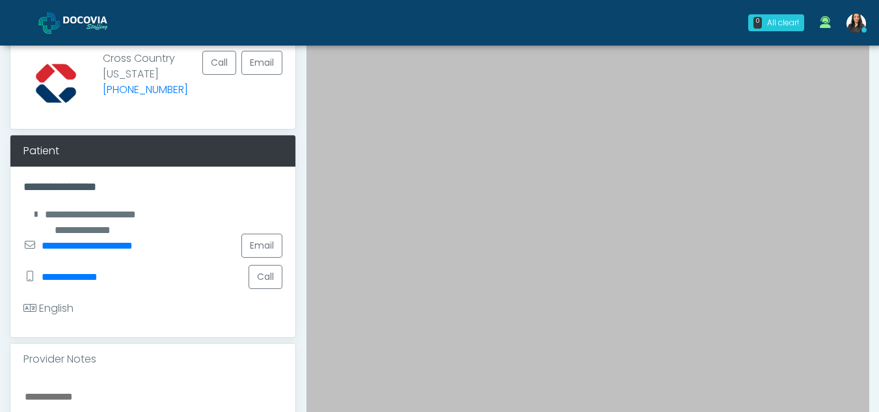
scroll to position [141, 0]
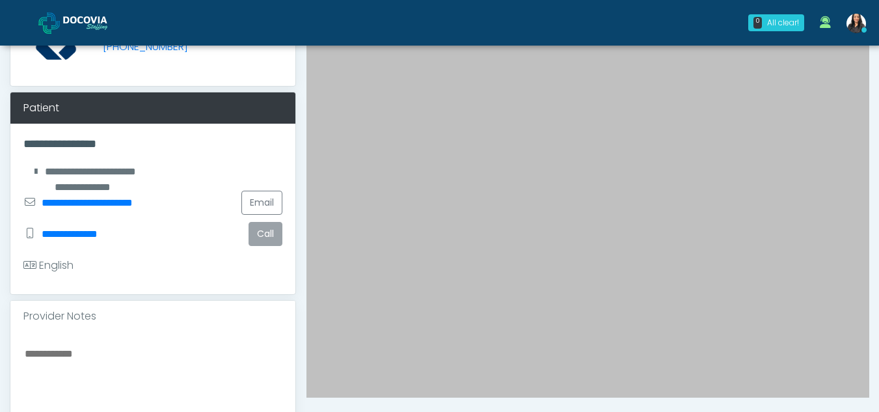
click at [265, 227] on button "Call" at bounding box center [265, 234] width 34 height 24
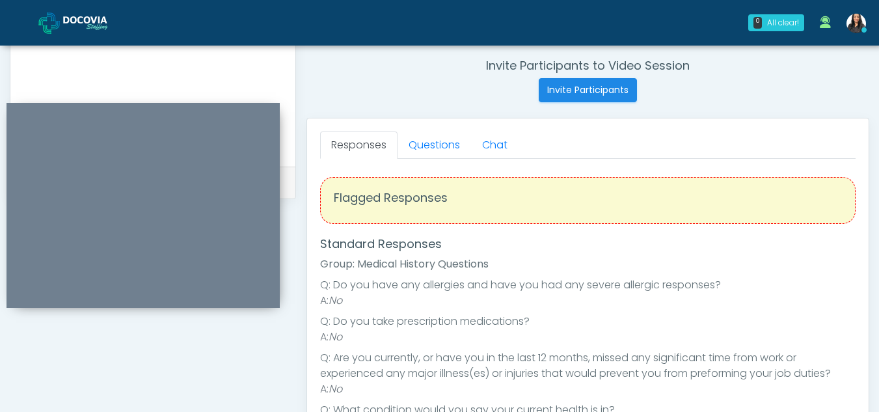
scroll to position [494, 0]
click at [440, 152] on link "Questions" at bounding box center [433, 146] width 73 height 27
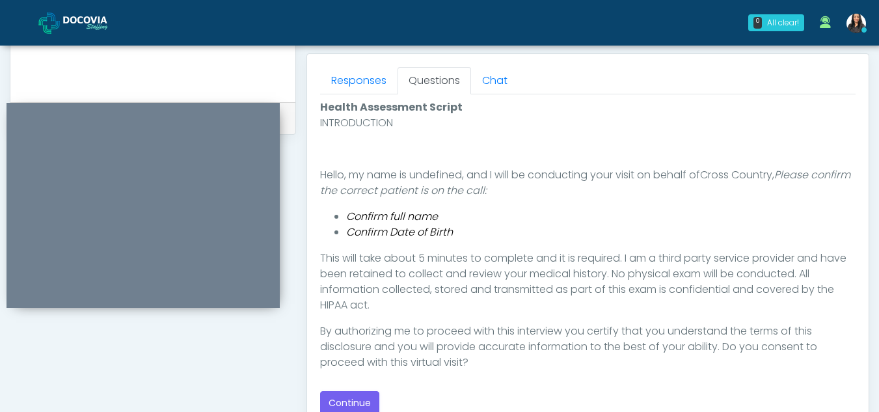
scroll to position [619, 0]
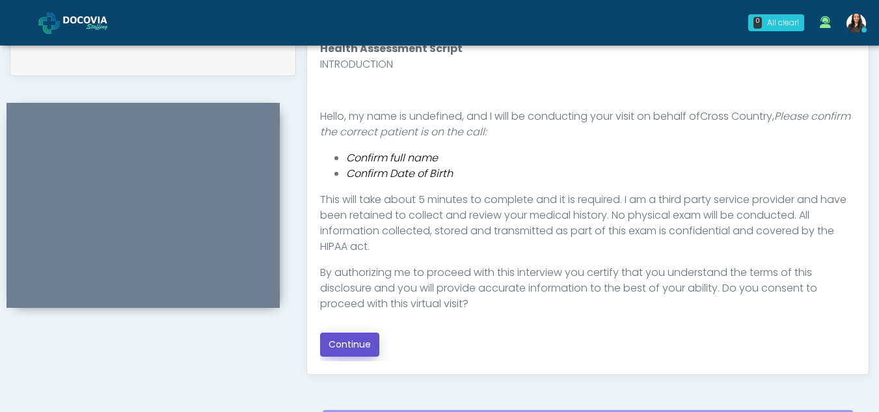
click at [347, 336] on button "Continue" at bounding box center [349, 344] width 59 height 24
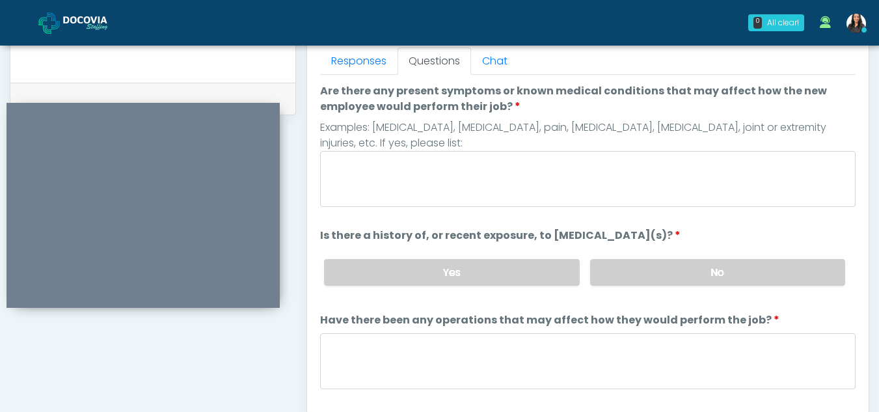
scroll to position [527, 0]
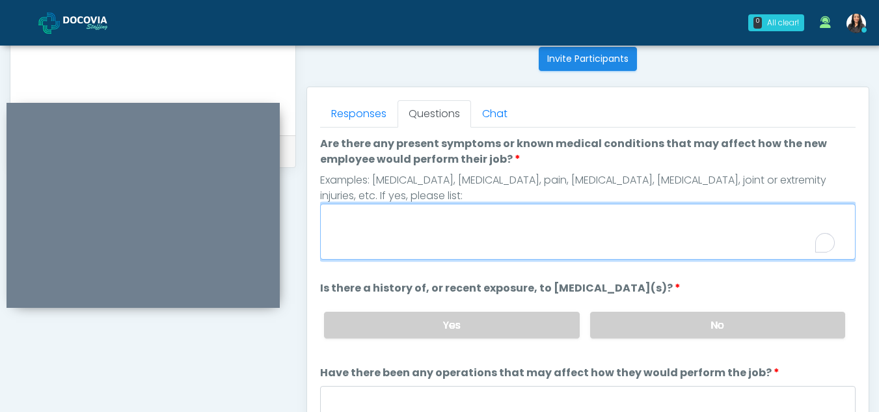
click at [415, 237] on textarea "Are there any present symptoms or known medical conditions that may affect how …" at bounding box center [587, 232] width 535 height 56
type textarea "**"
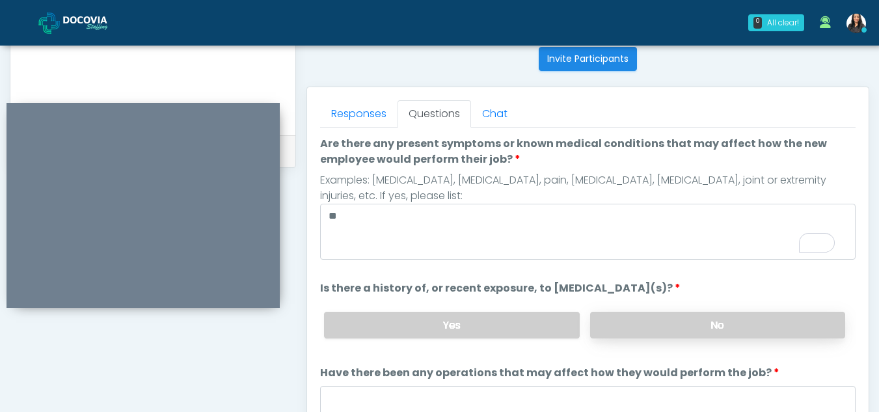
click at [629, 327] on label "No" at bounding box center [717, 325] width 255 height 27
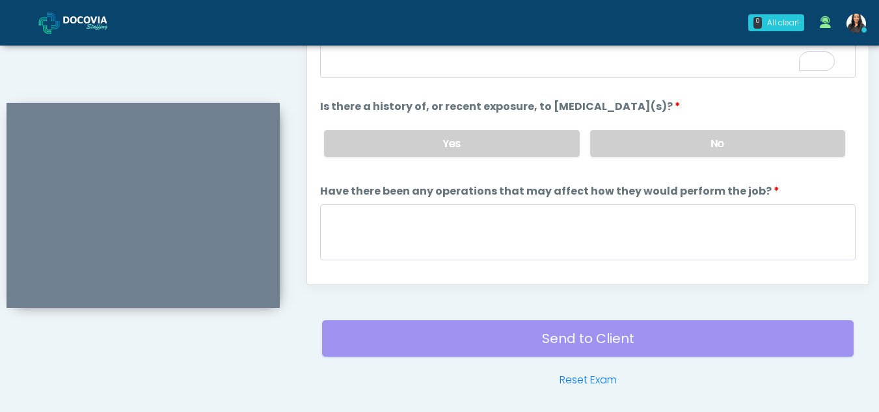
scroll to position [709, 0]
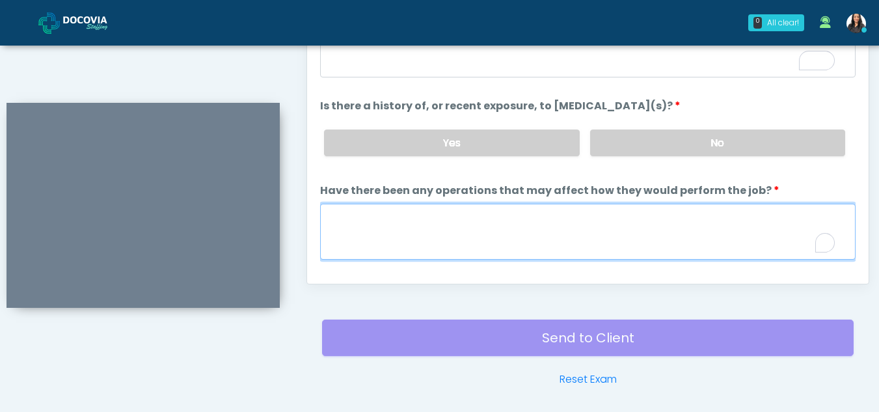
click at [348, 230] on textarea "Have there been any operations that may affect how they would perform the job?" at bounding box center [587, 232] width 535 height 56
type textarea "**"
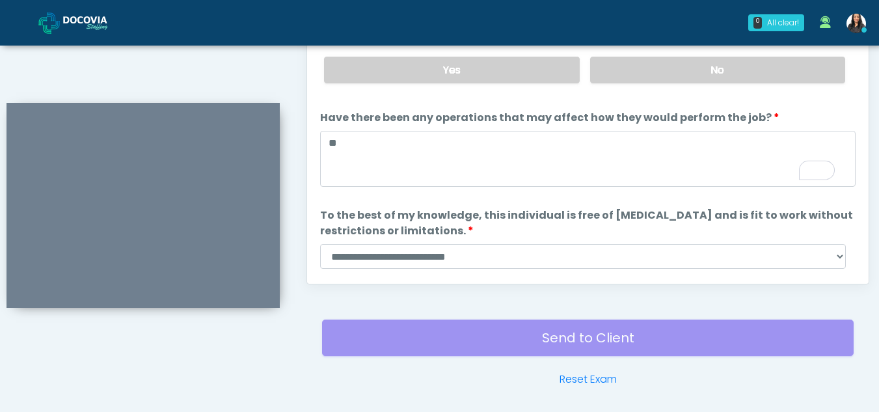
scroll to position [0, 0]
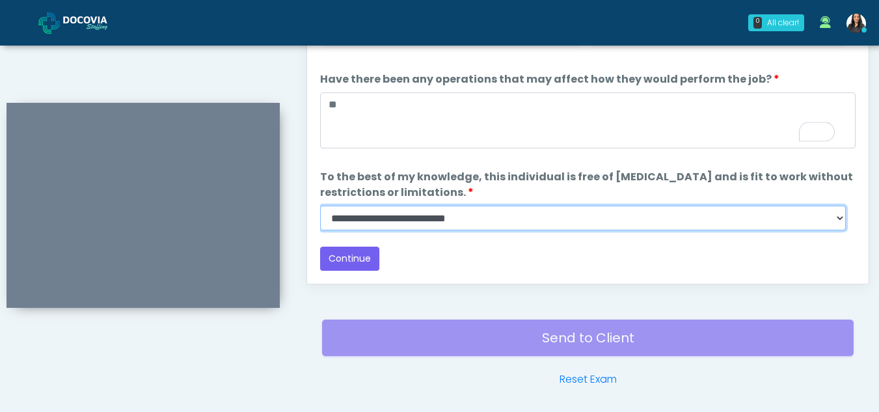
click at [839, 219] on select "**********" at bounding box center [583, 218] width 526 height 25
select select "******"
click at [320, 206] on select "**********" at bounding box center [583, 218] width 526 height 25
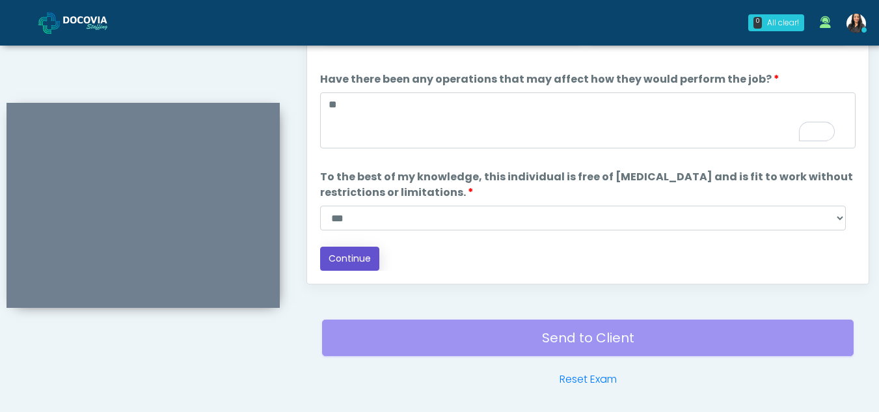
click at [356, 251] on button "Continue" at bounding box center [349, 259] width 59 height 24
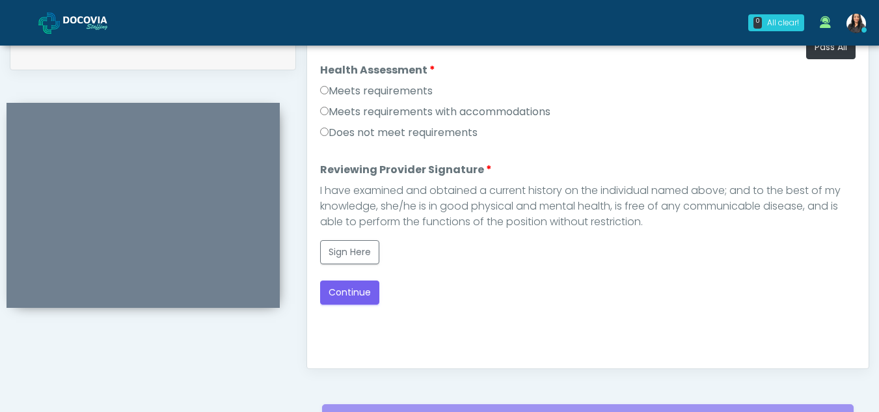
scroll to position [615, 0]
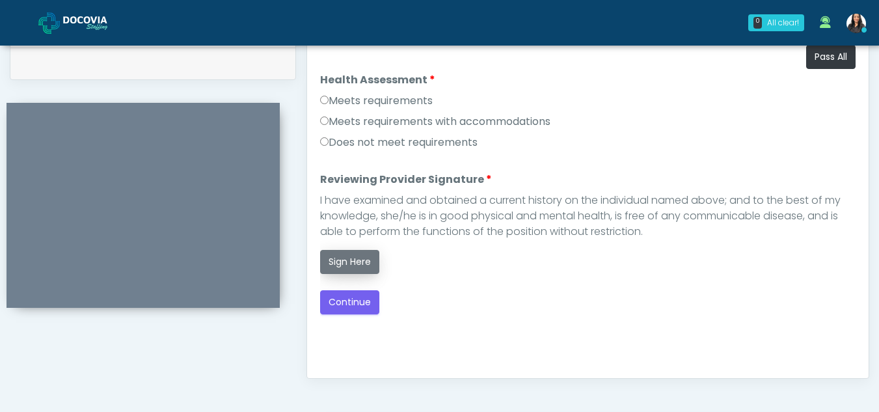
click at [356, 264] on button "Sign Here" at bounding box center [349, 262] width 59 height 24
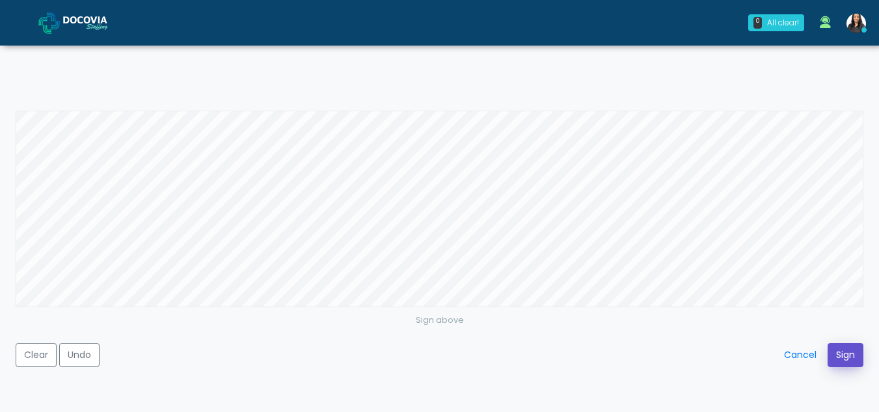
click at [838, 346] on button "Sign" at bounding box center [845, 355] width 36 height 24
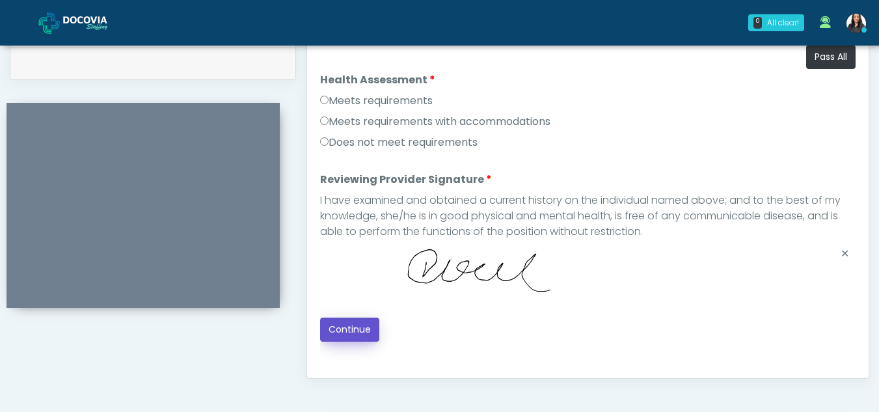
click at [360, 329] on button "Continue" at bounding box center [349, 329] width 59 height 24
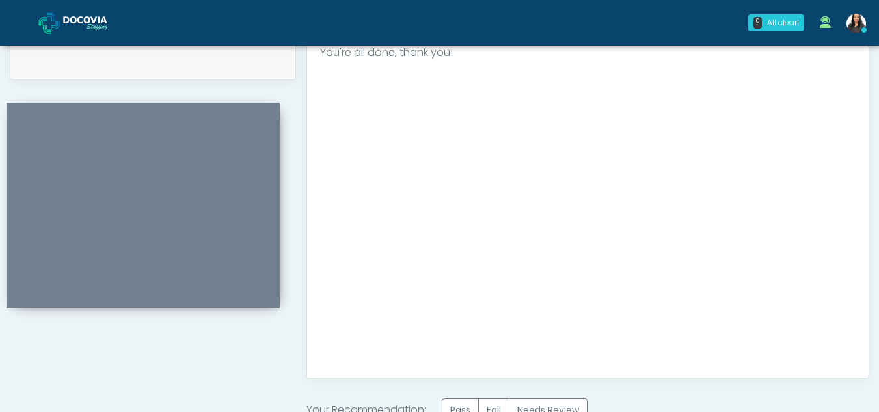
scroll to position [780, 0]
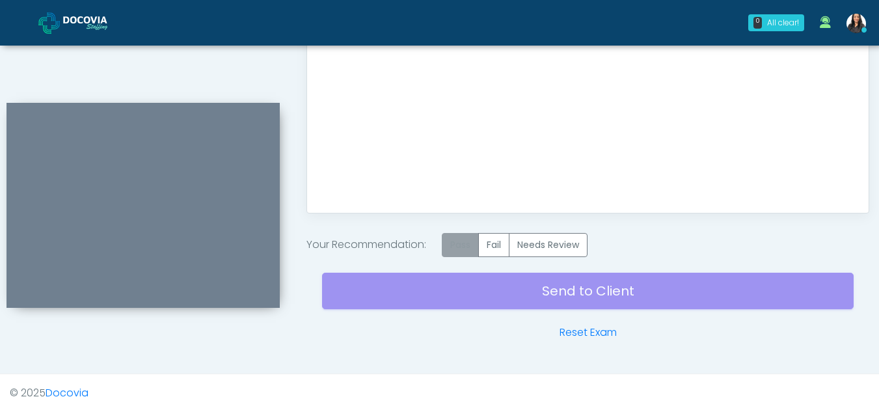
click at [456, 249] on label "Pass" at bounding box center [460, 245] width 37 height 24
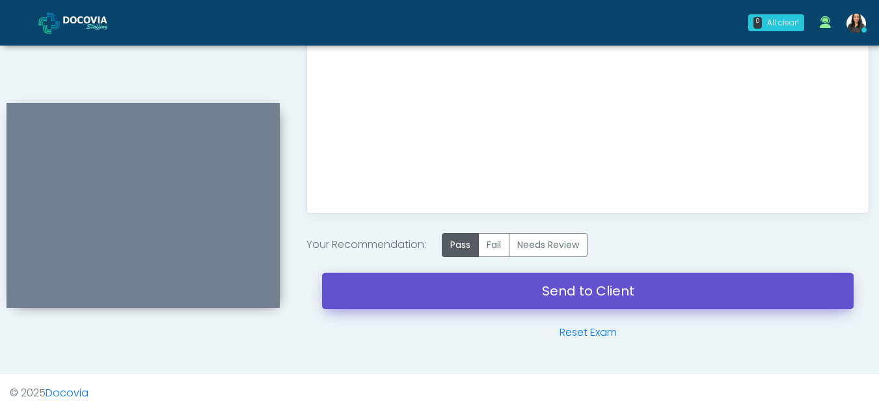
click at [539, 279] on link "Send to Client" at bounding box center [587, 291] width 531 height 36
